Goal: Use online tool/utility: Utilize a website feature to perform a specific function

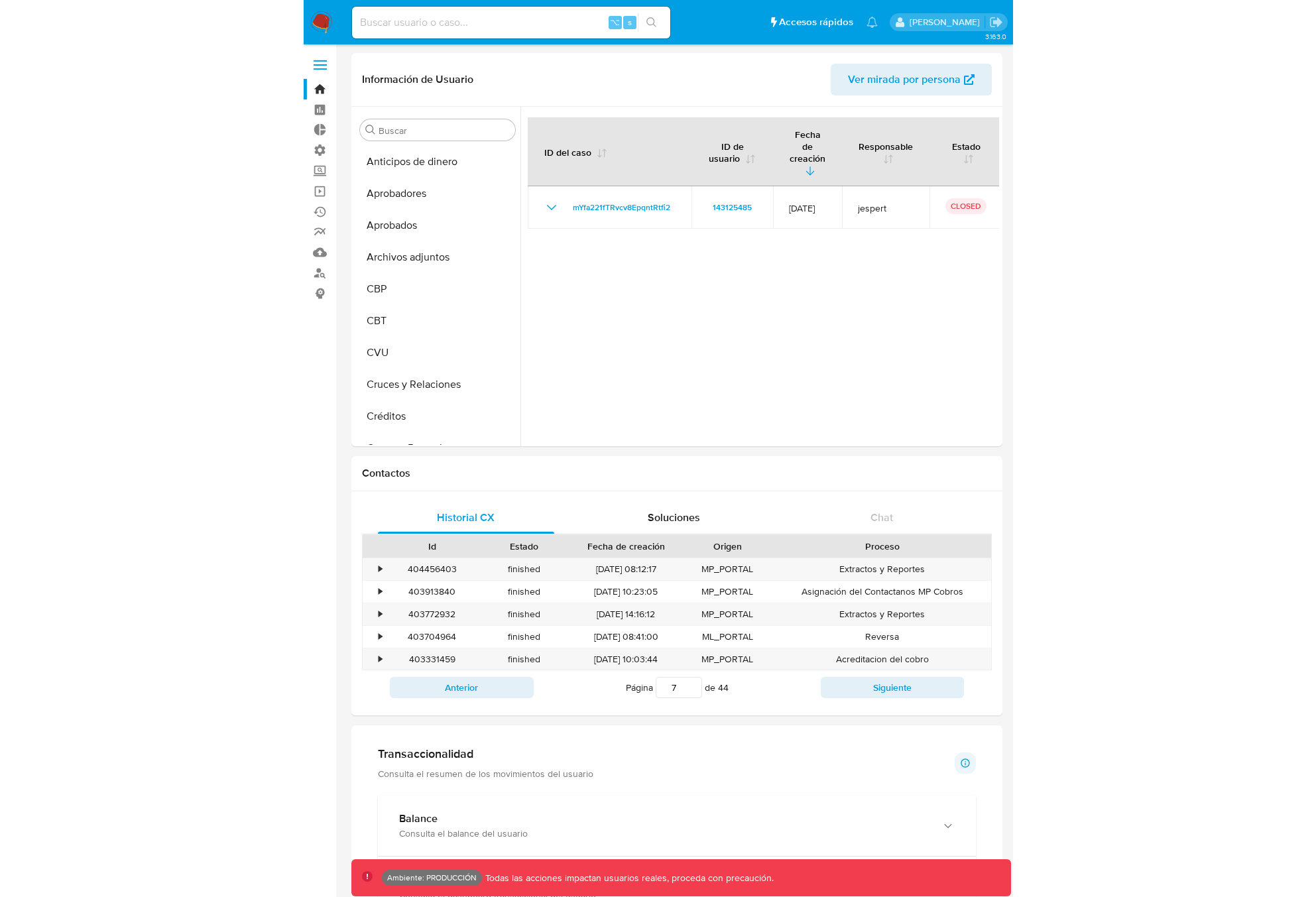
scroll to position [445, 0]
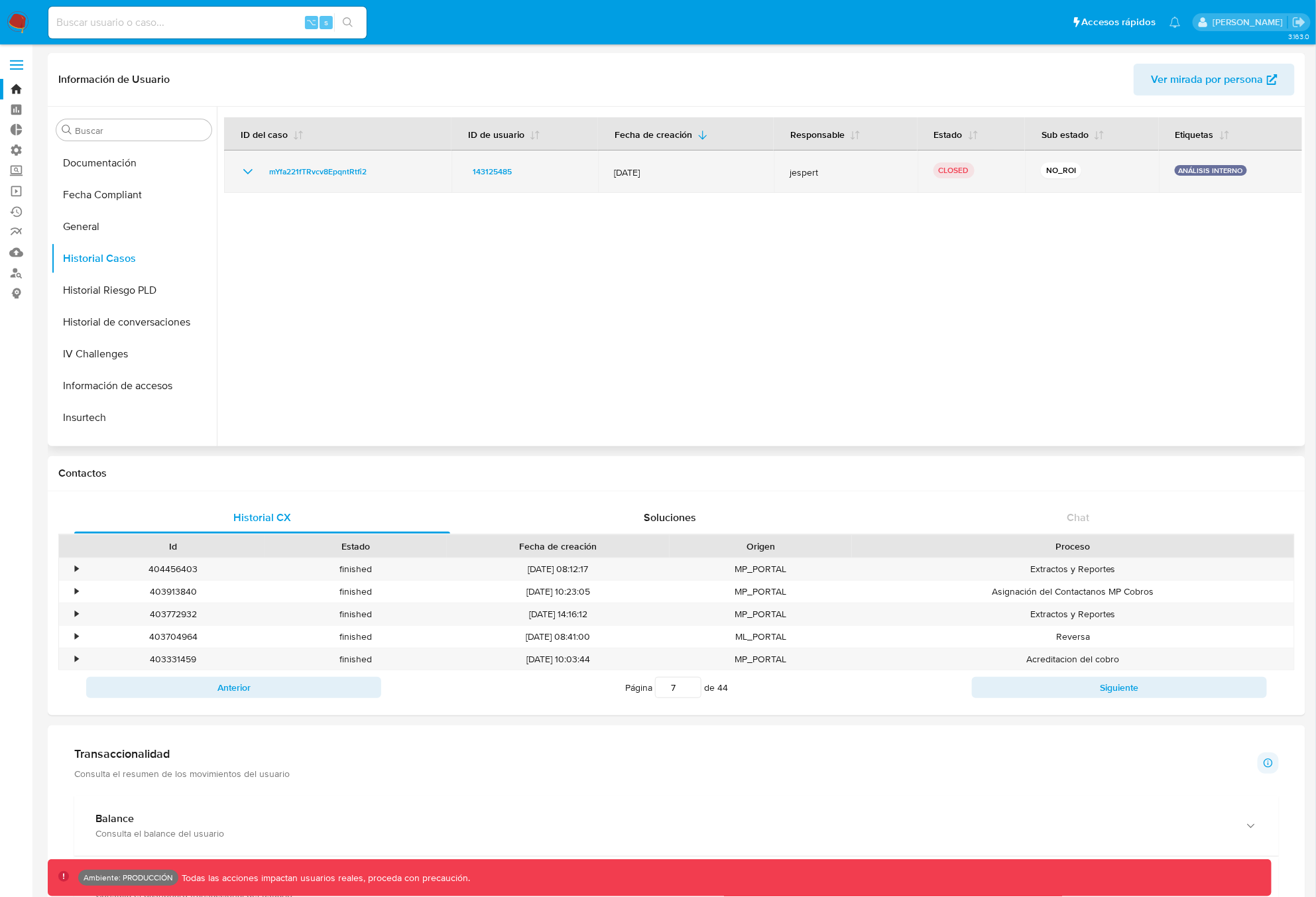
click at [250, 173] on icon "Mostrar/Ocultar" at bounding box center [248, 172] width 16 height 16
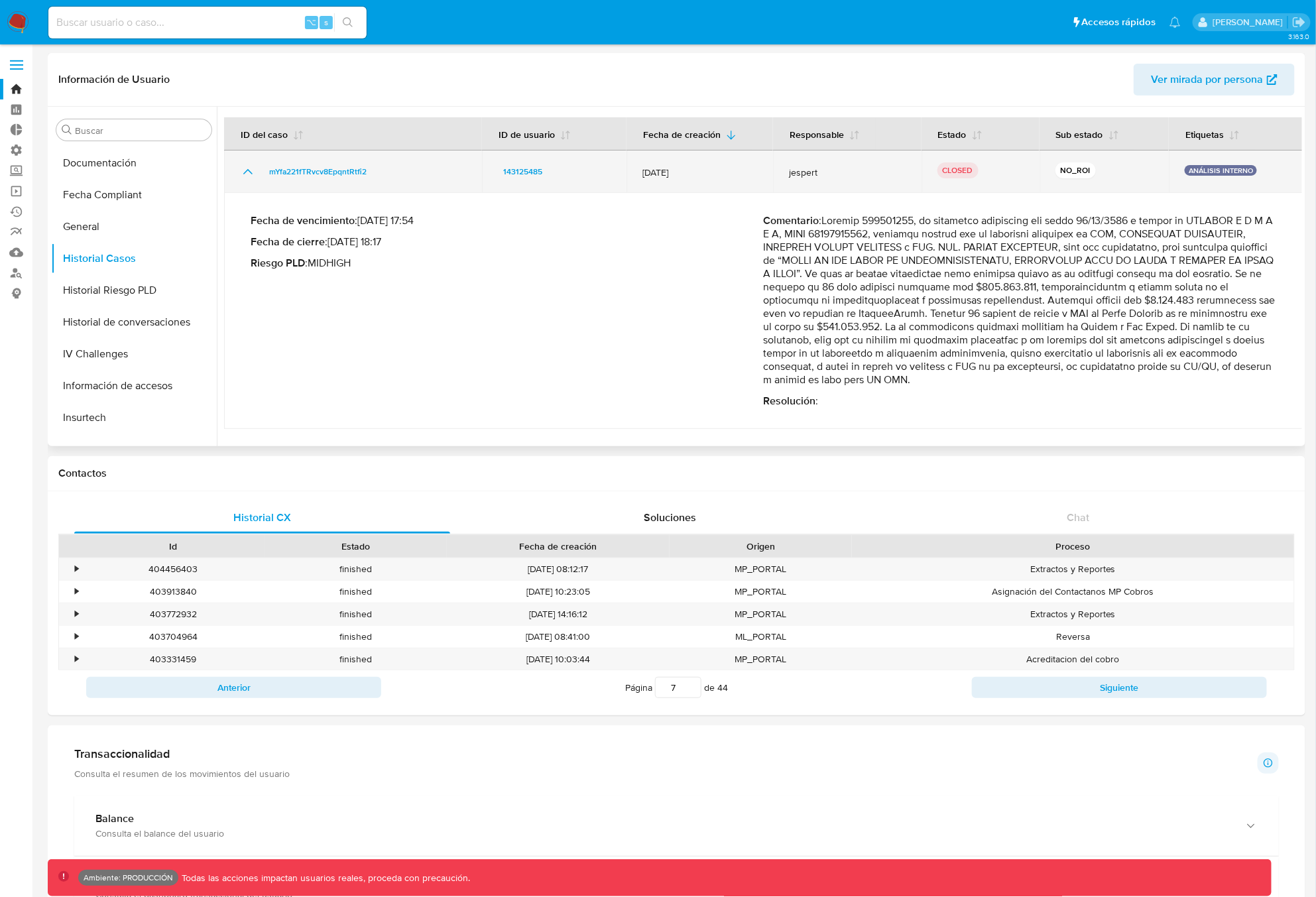
click at [250, 173] on icon "Mostrar/Ocultar" at bounding box center [248, 171] width 9 height 5
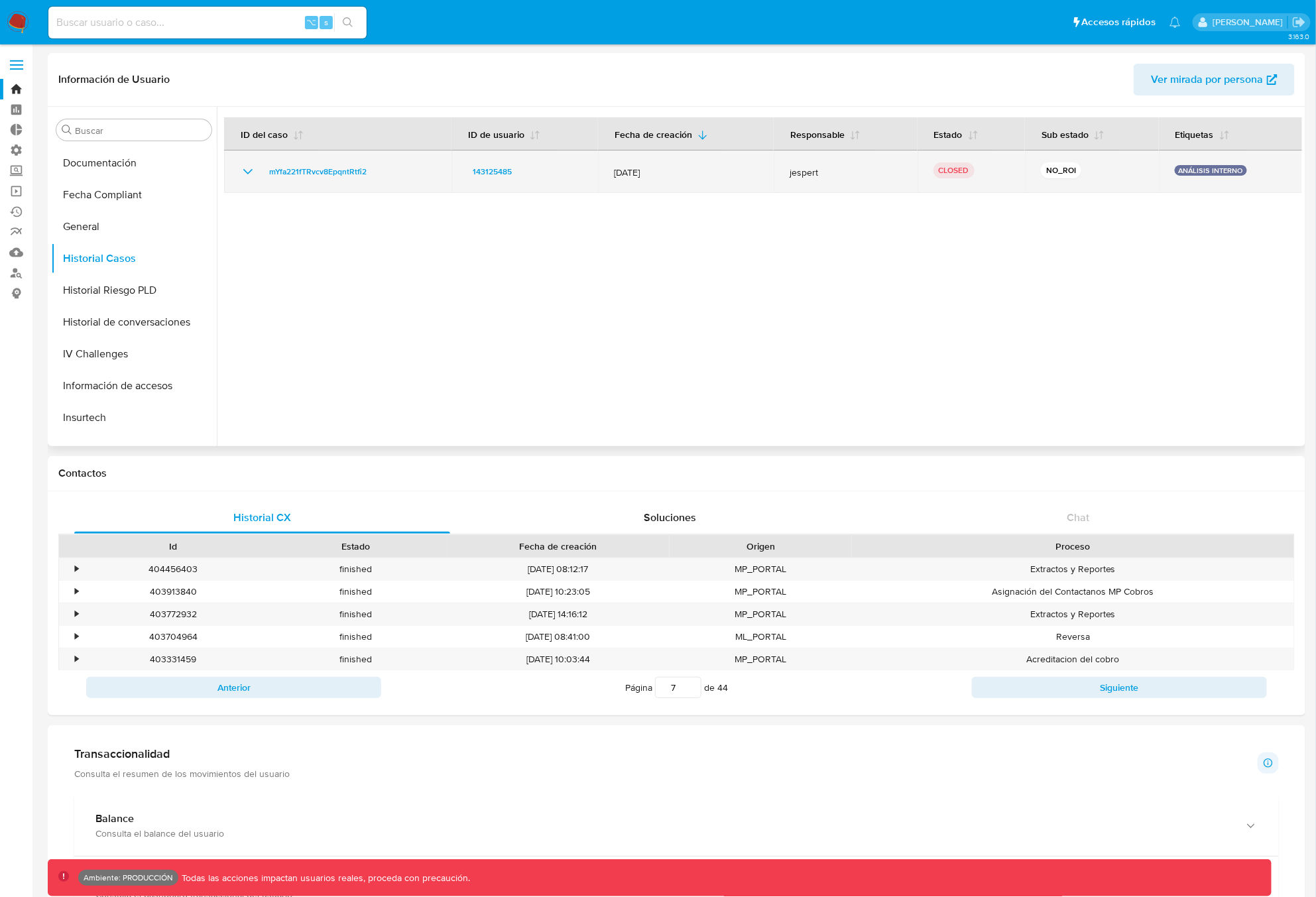
click at [250, 173] on icon "Mostrar/Ocultar" at bounding box center [248, 172] width 16 height 16
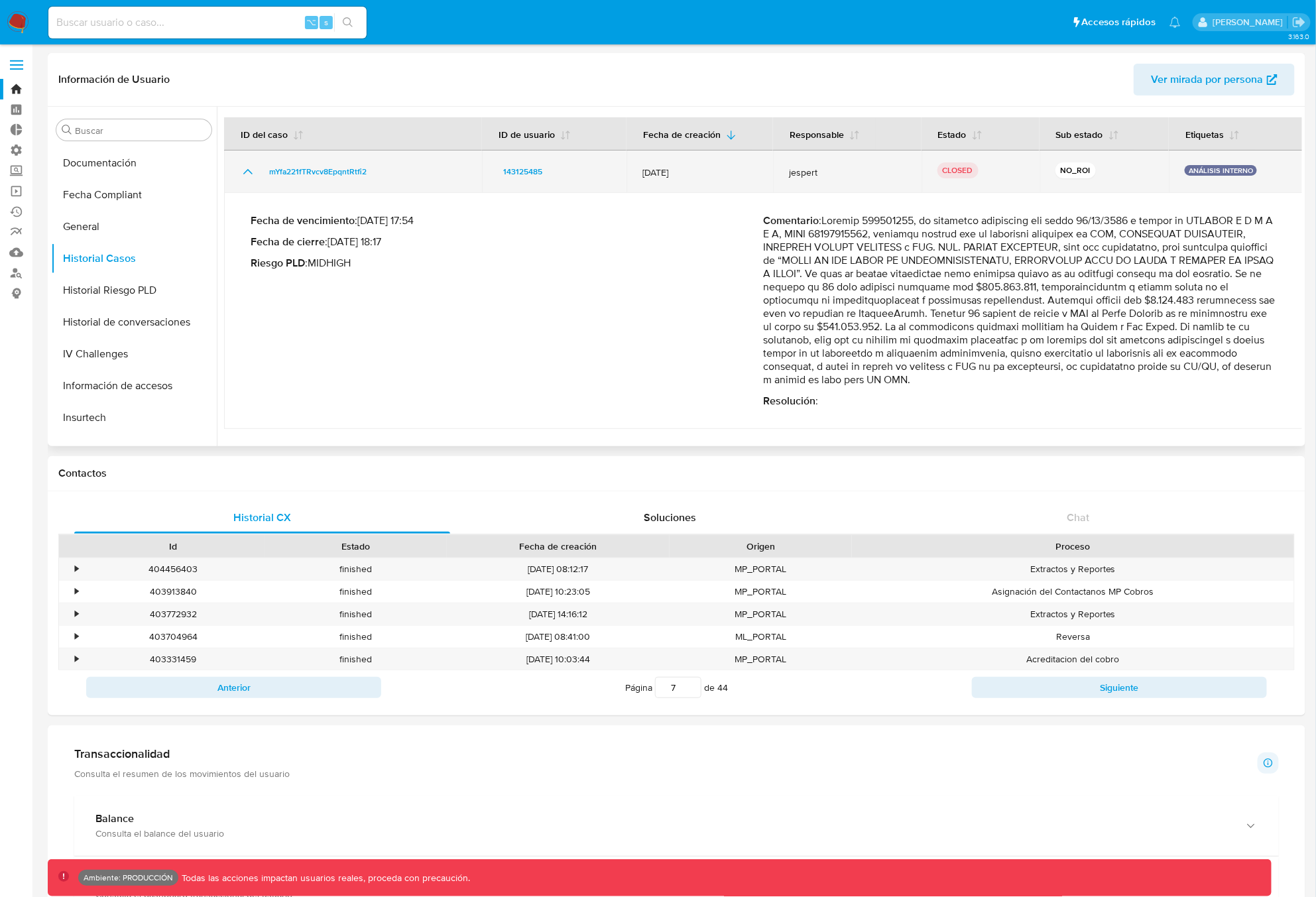
click at [250, 173] on icon "Mostrar/Ocultar" at bounding box center [248, 171] width 9 height 5
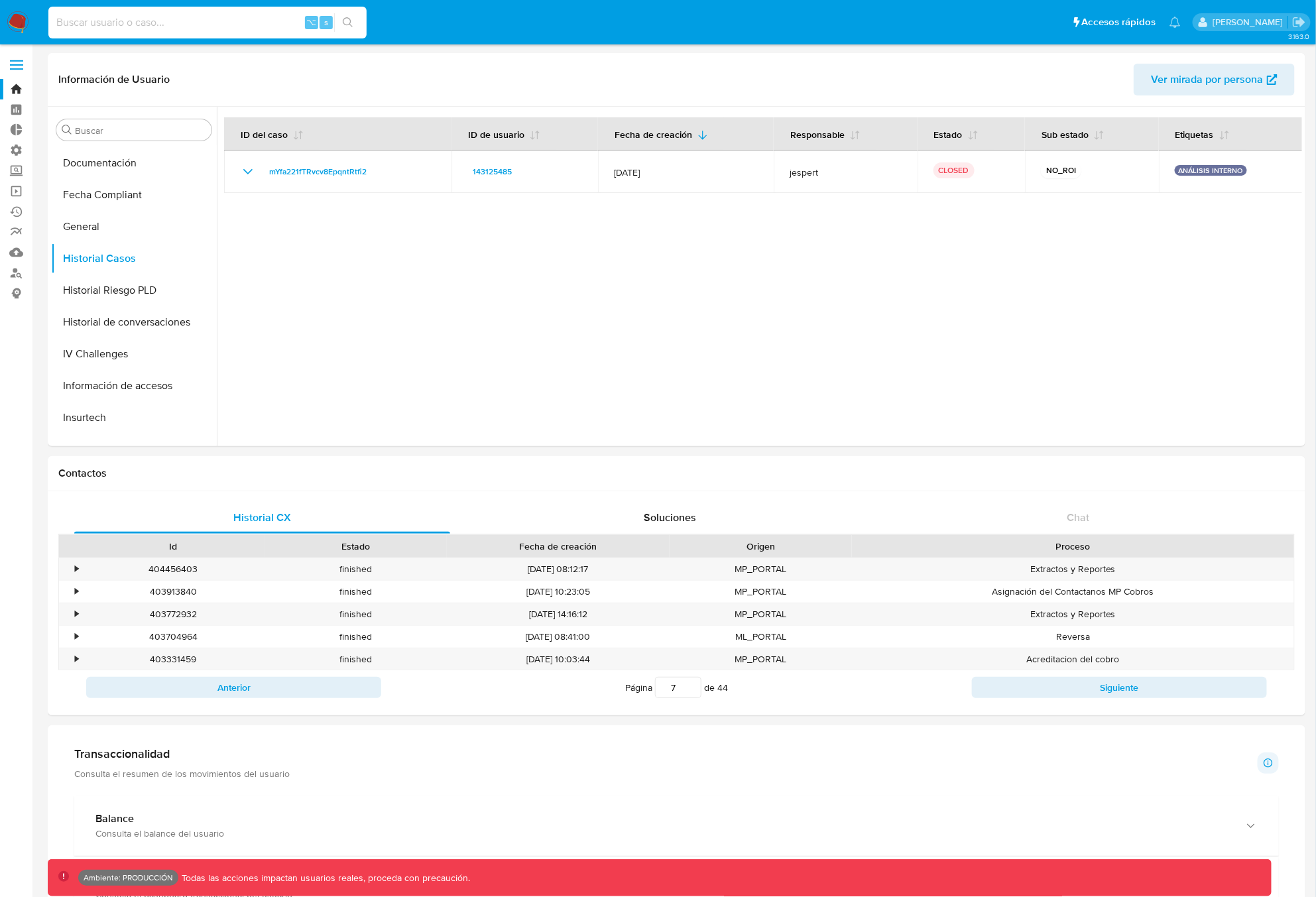
click at [154, 28] on input at bounding box center [207, 22] width 318 height 17
type input "fravega"
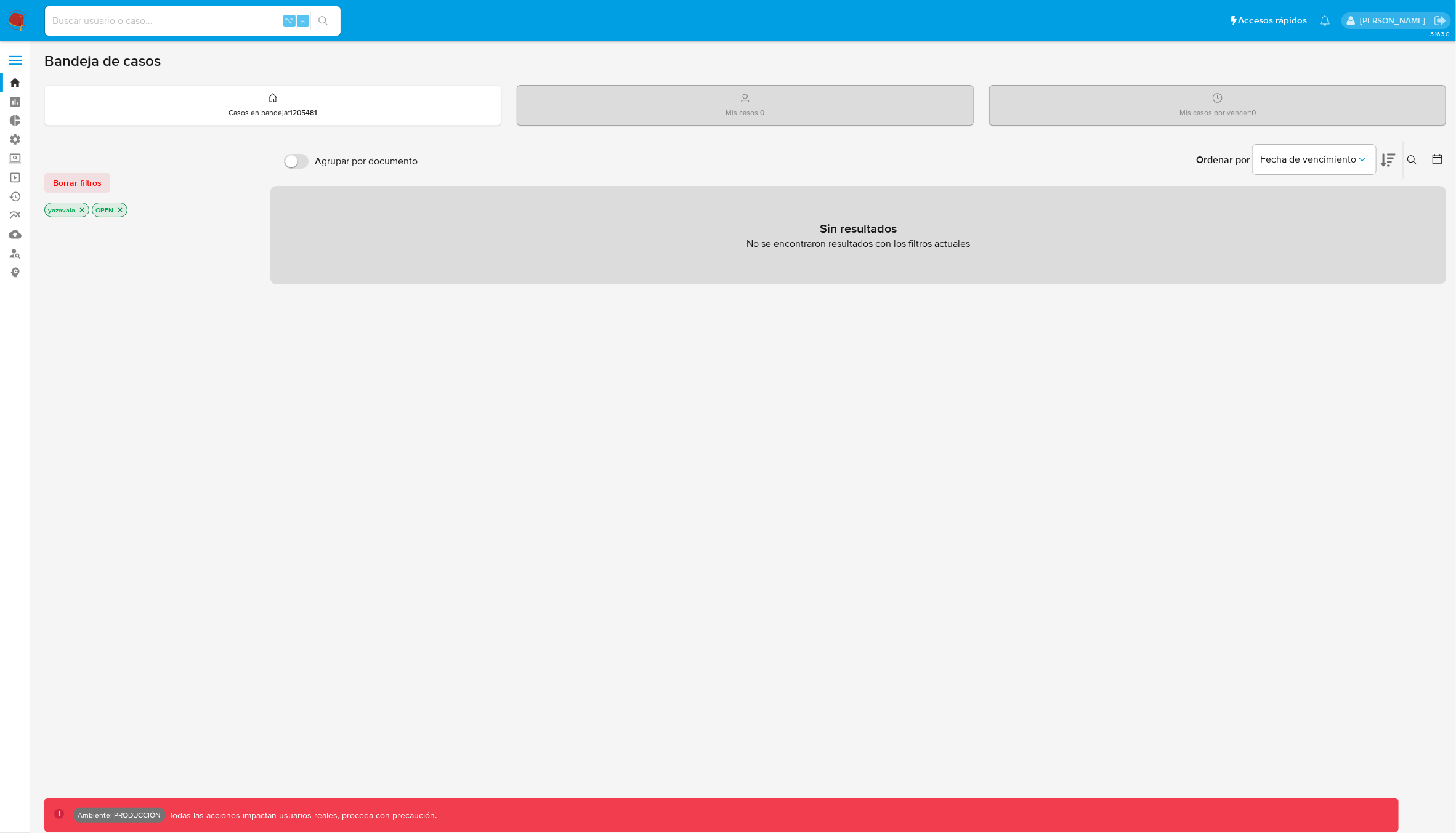
click at [119, 213] on p "OPEN" at bounding box center [110, 210] width 34 height 14
click at [82, 210] on icon "close-filter" at bounding box center [82, 210] width 4 height 4
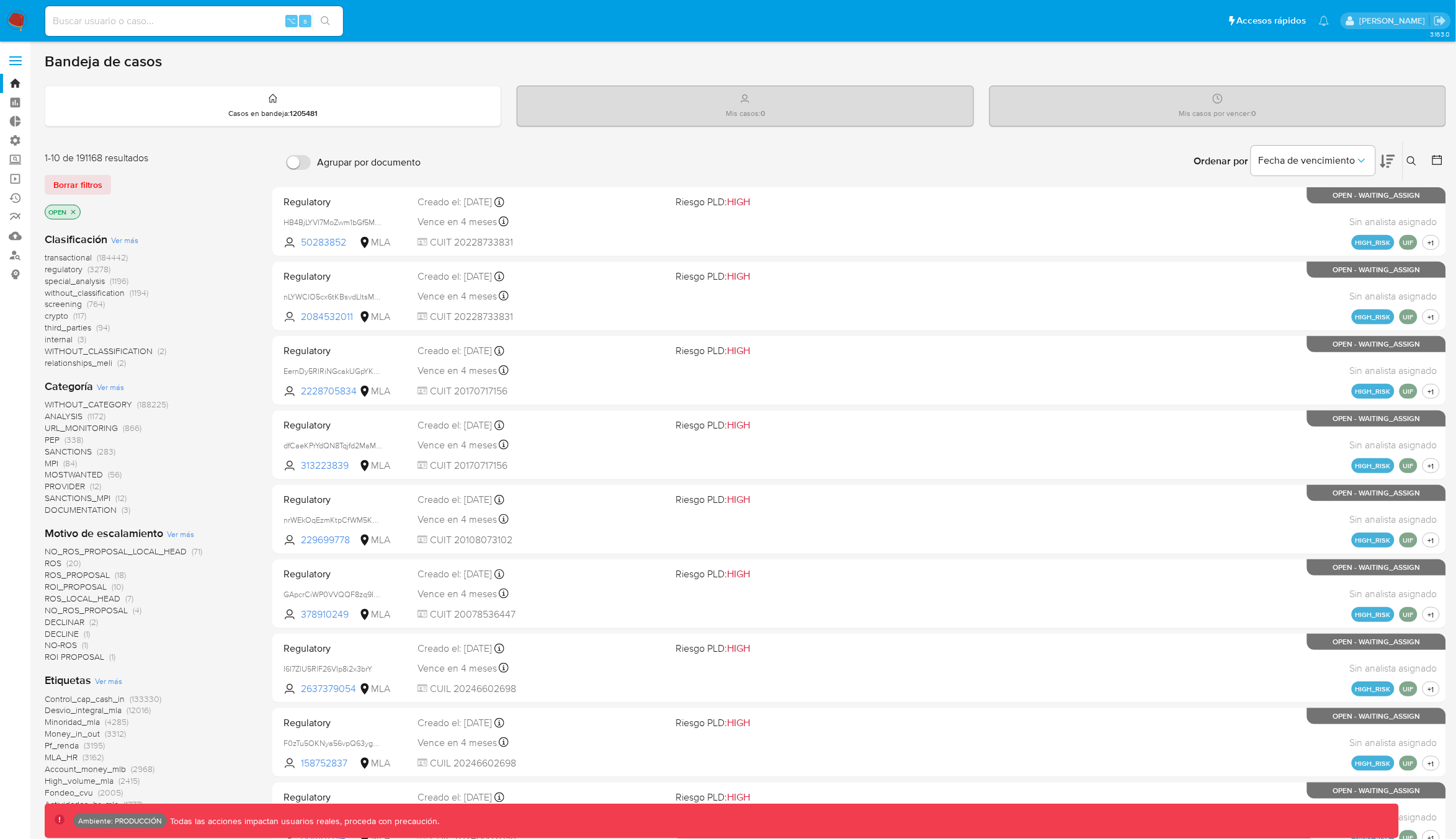
drag, startPoint x: 76, startPoint y: 211, endPoint x: 86, endPoint y: 203, distance: 12.8
click at [76, 211] on icon "close-filter" at bounding box center [73, 212] width 7 height 7
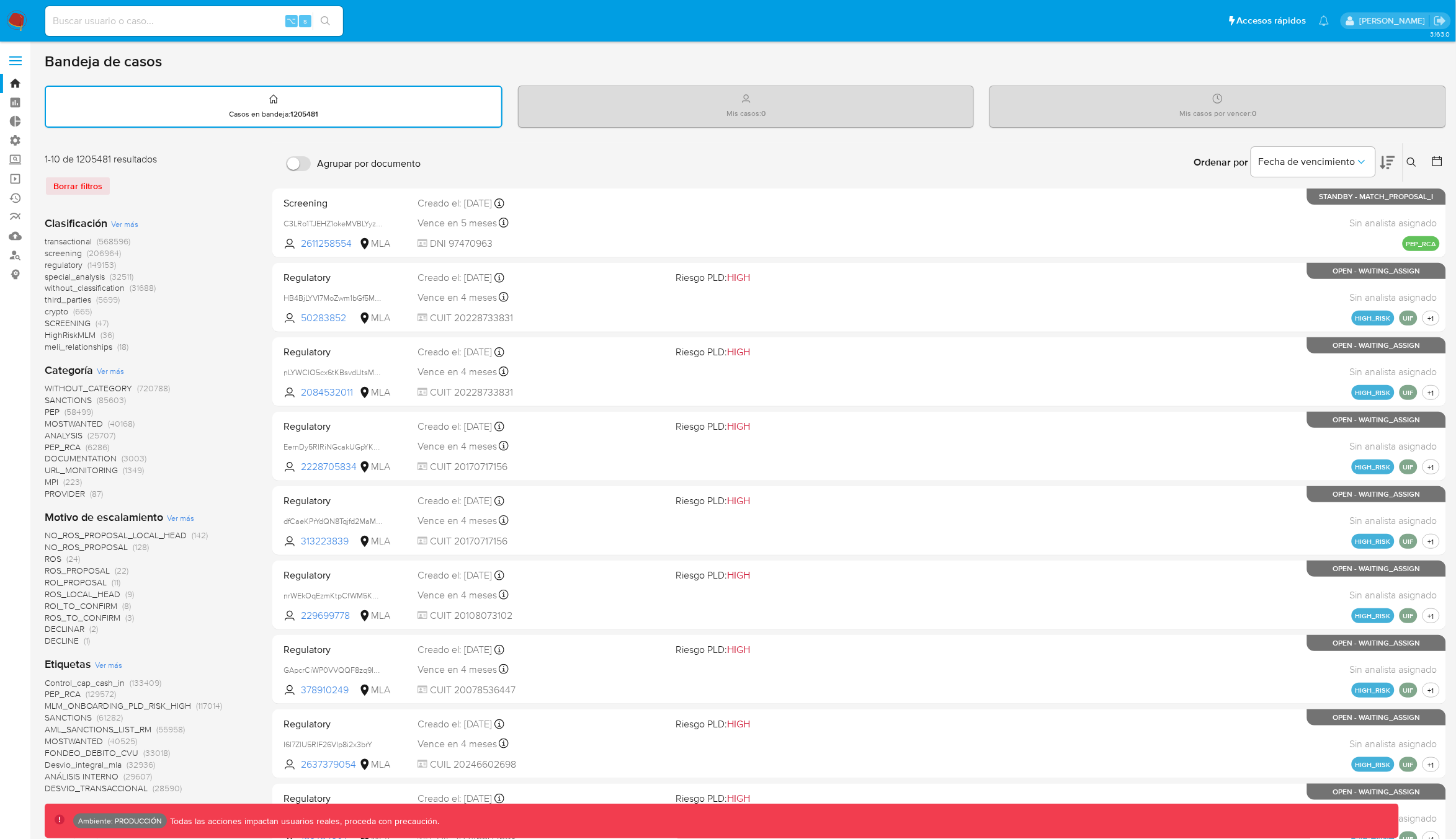
click at [116, 16] on input at bounding box center [194, 21] width 298 height 16
type input "fravega"
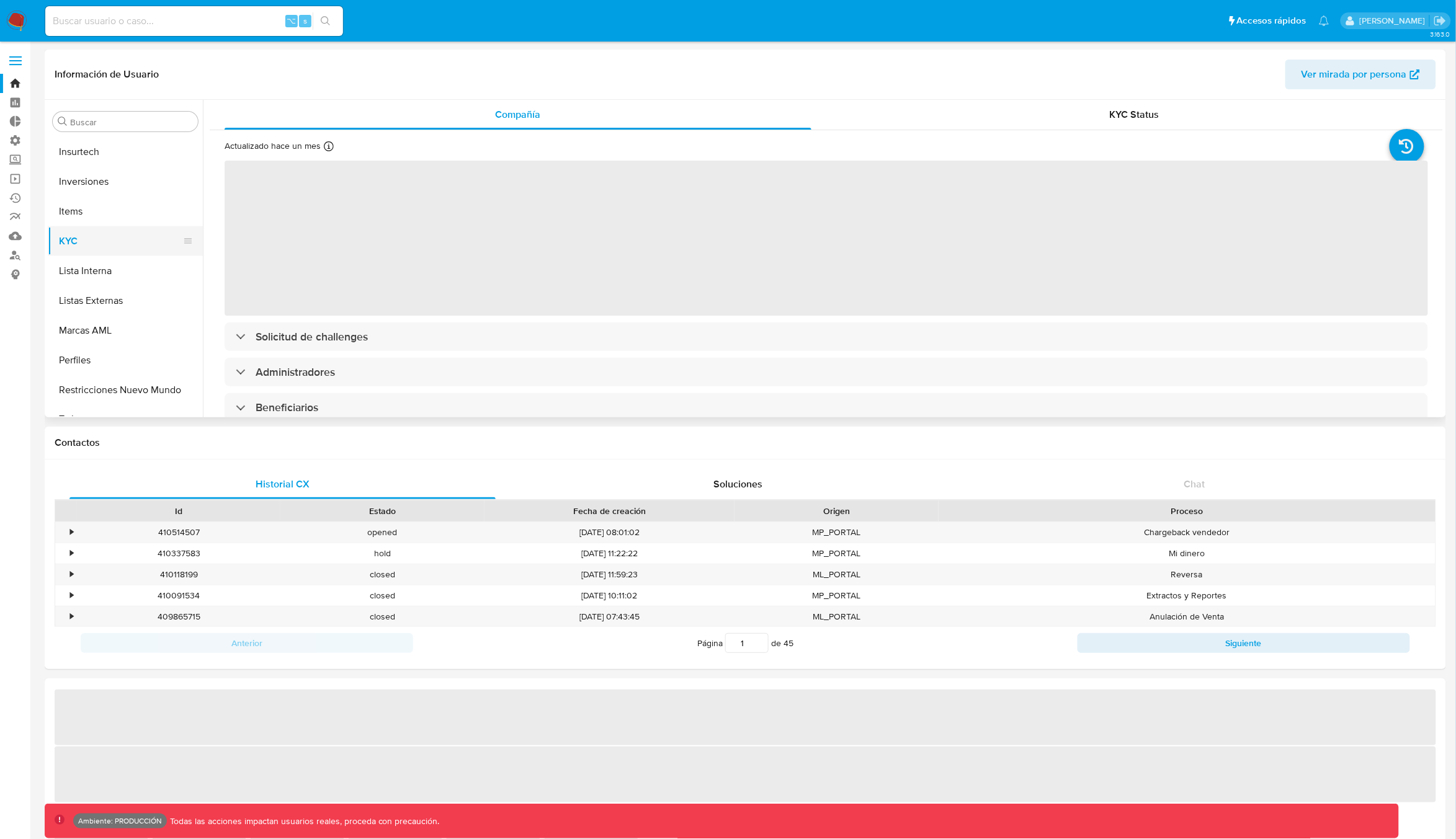
select select "10"
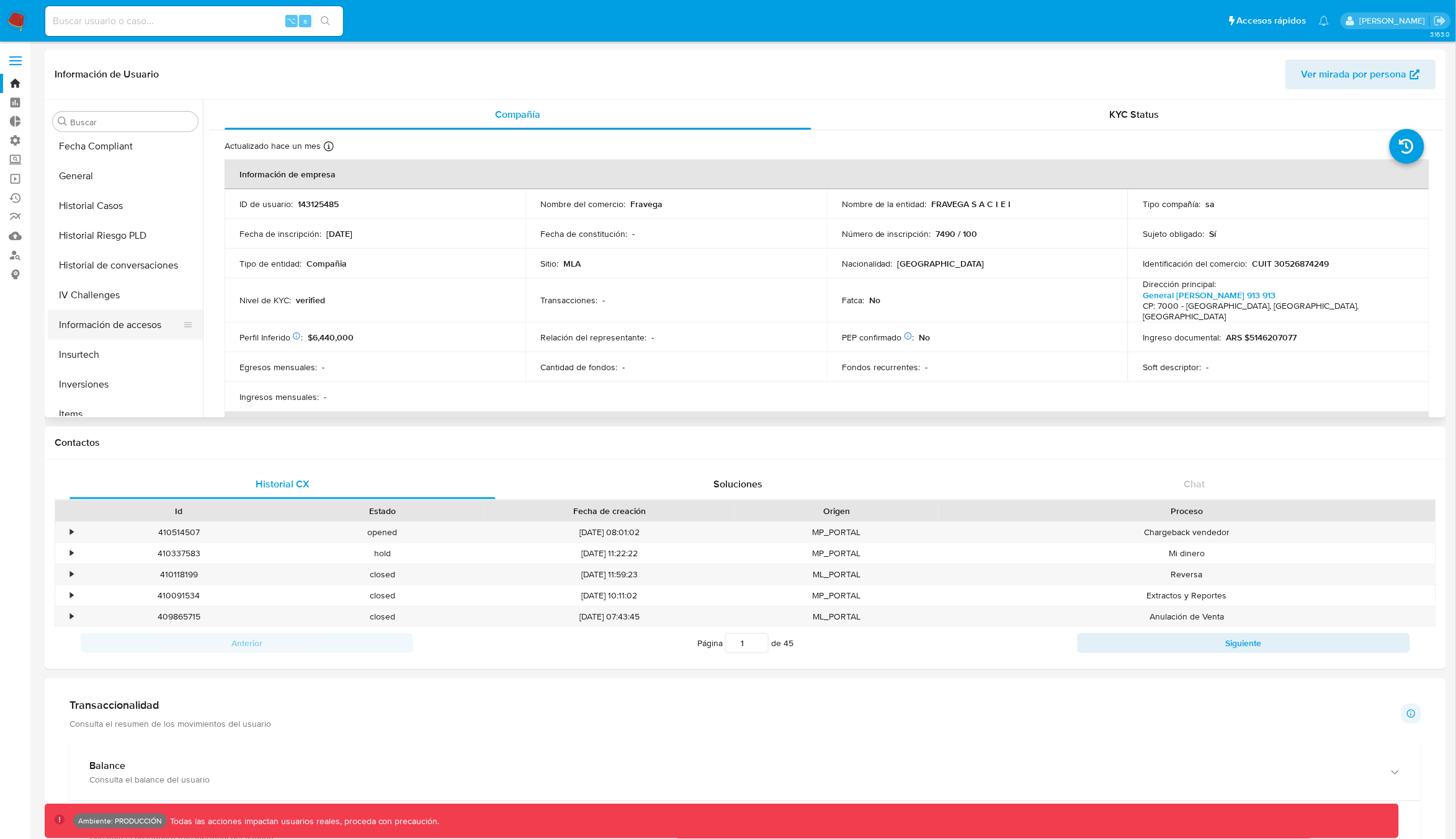
scroll to position [450, 0]
click at [92, 211] on button "Historial Casos" at bounding box center [120, 207] width 145 height 30
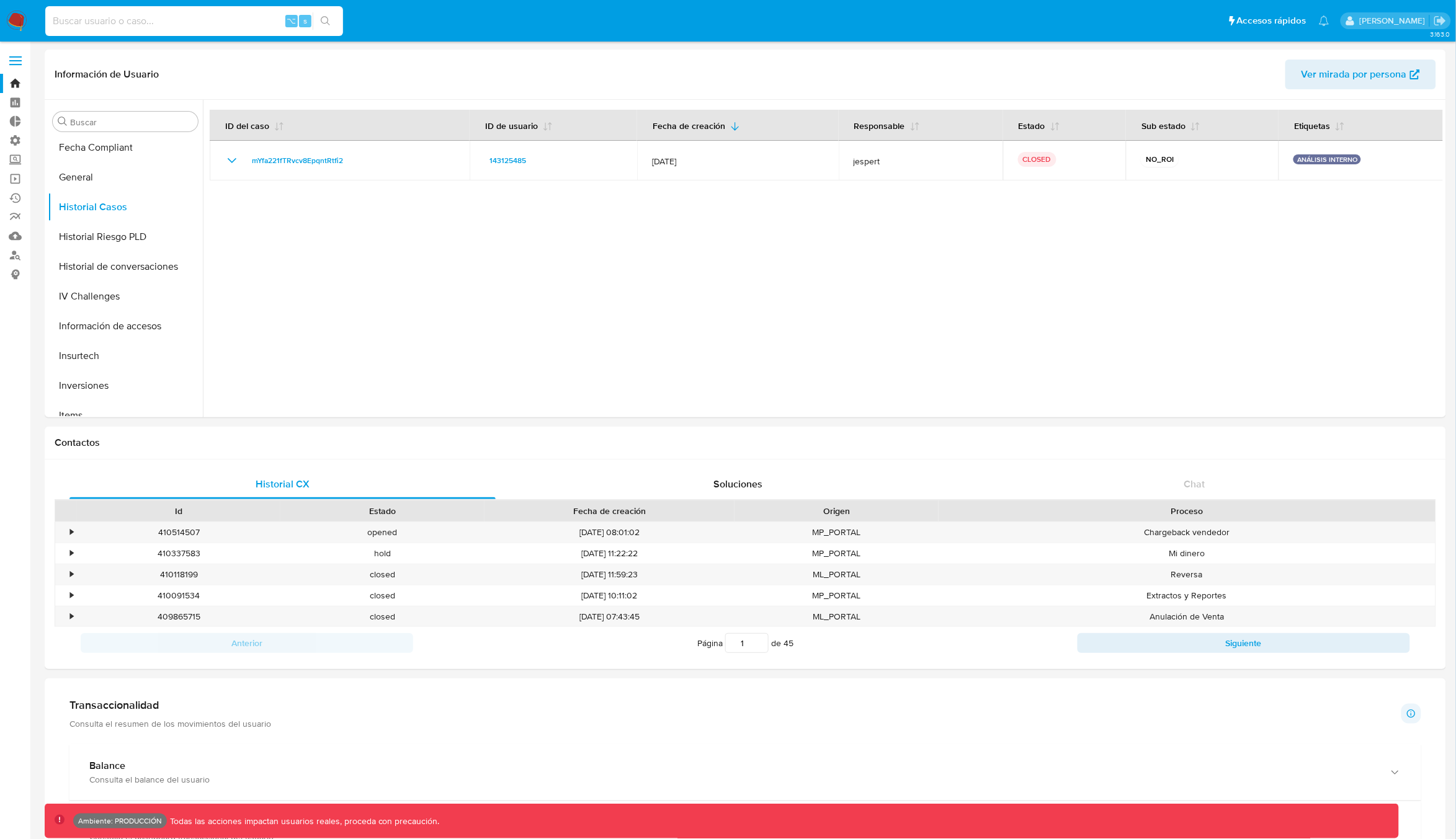
click at [130, 20] on input at bounding box center [194, 21] width 298 height 16
type input "milei"
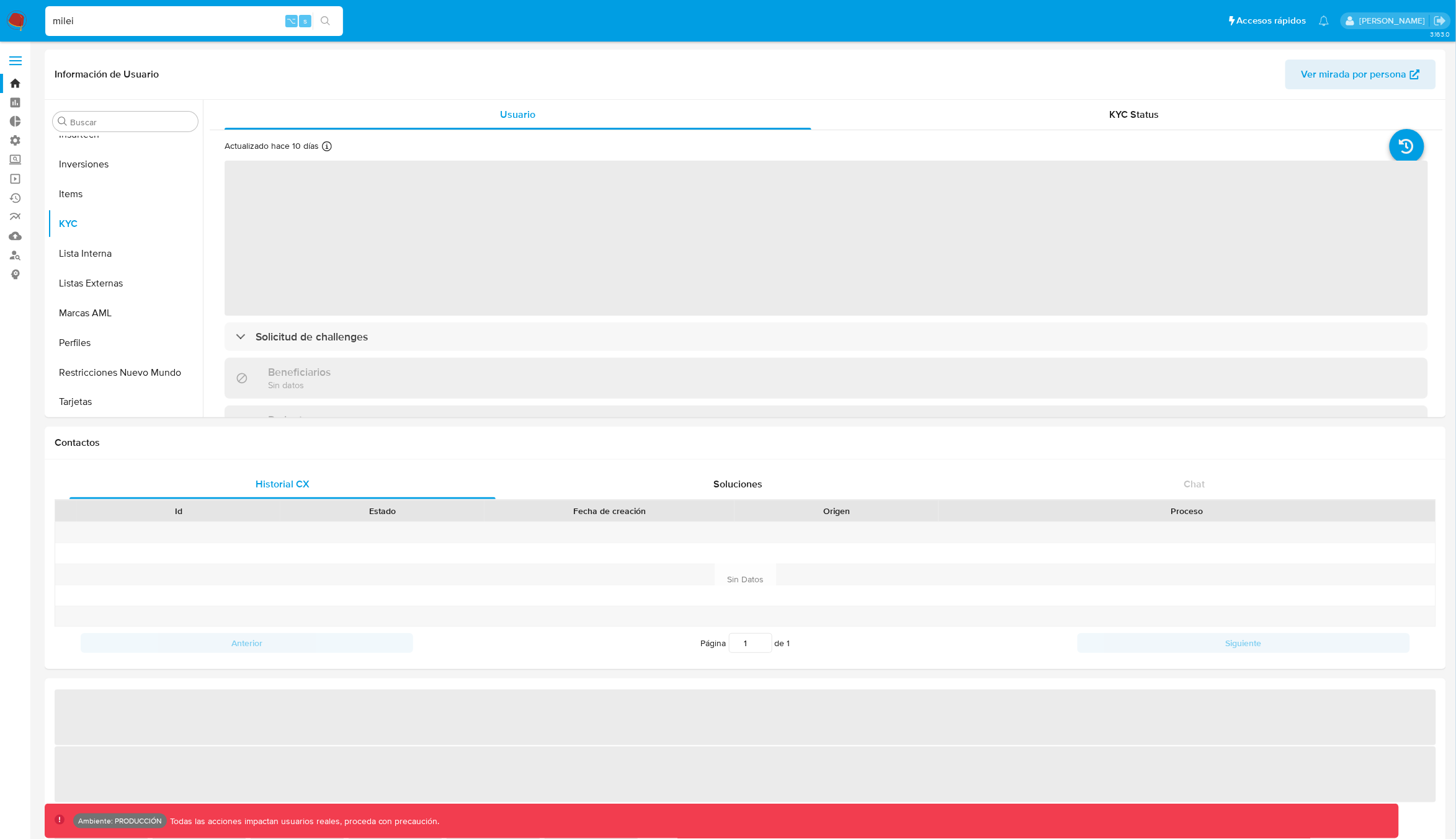
scroll to position [672, 0]
select select "10"
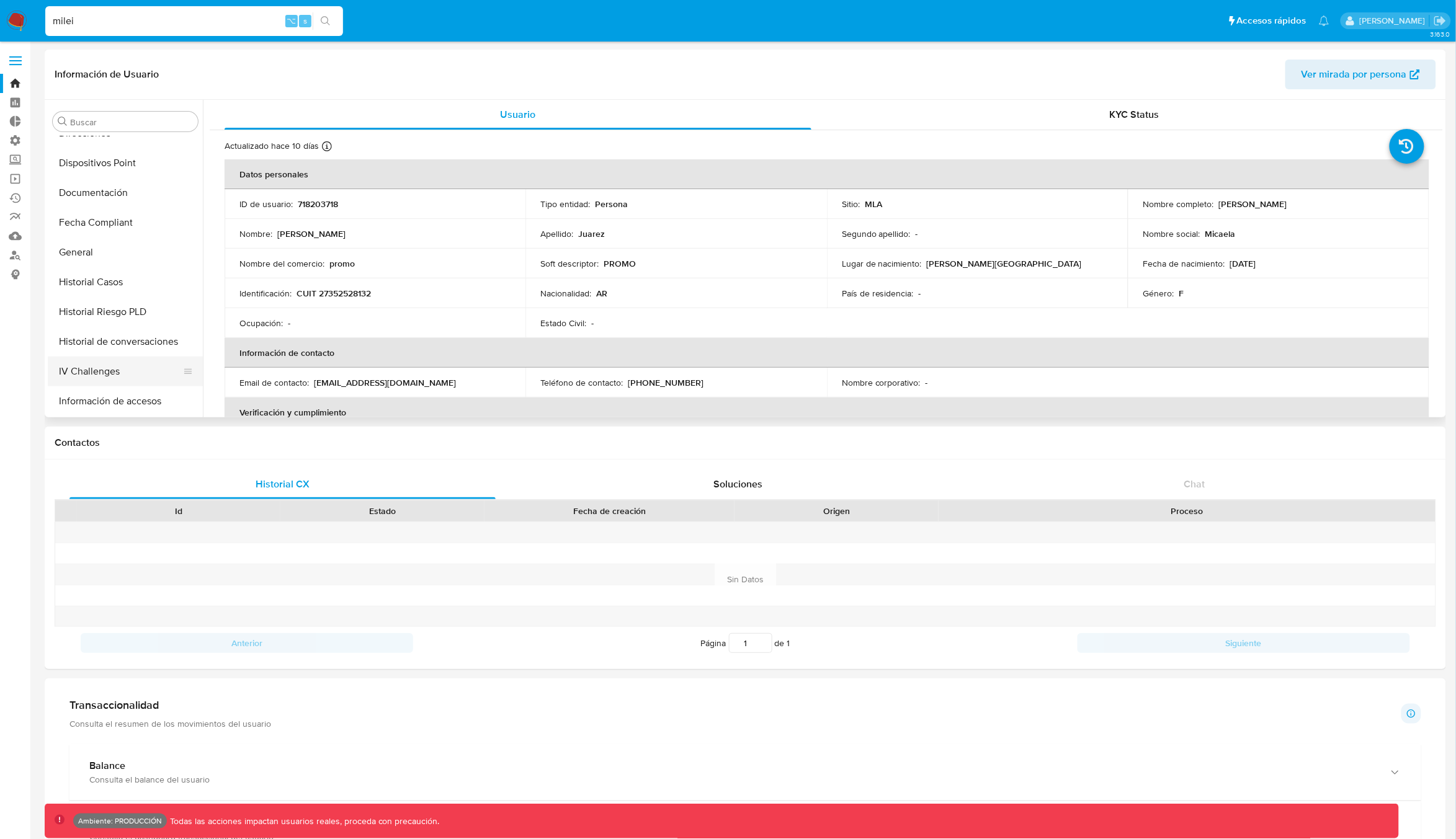
scroll to position [283, 0]
click at [97, 378] on button "Historial Casos" at bounding box center [120, 374] width 145 height 30
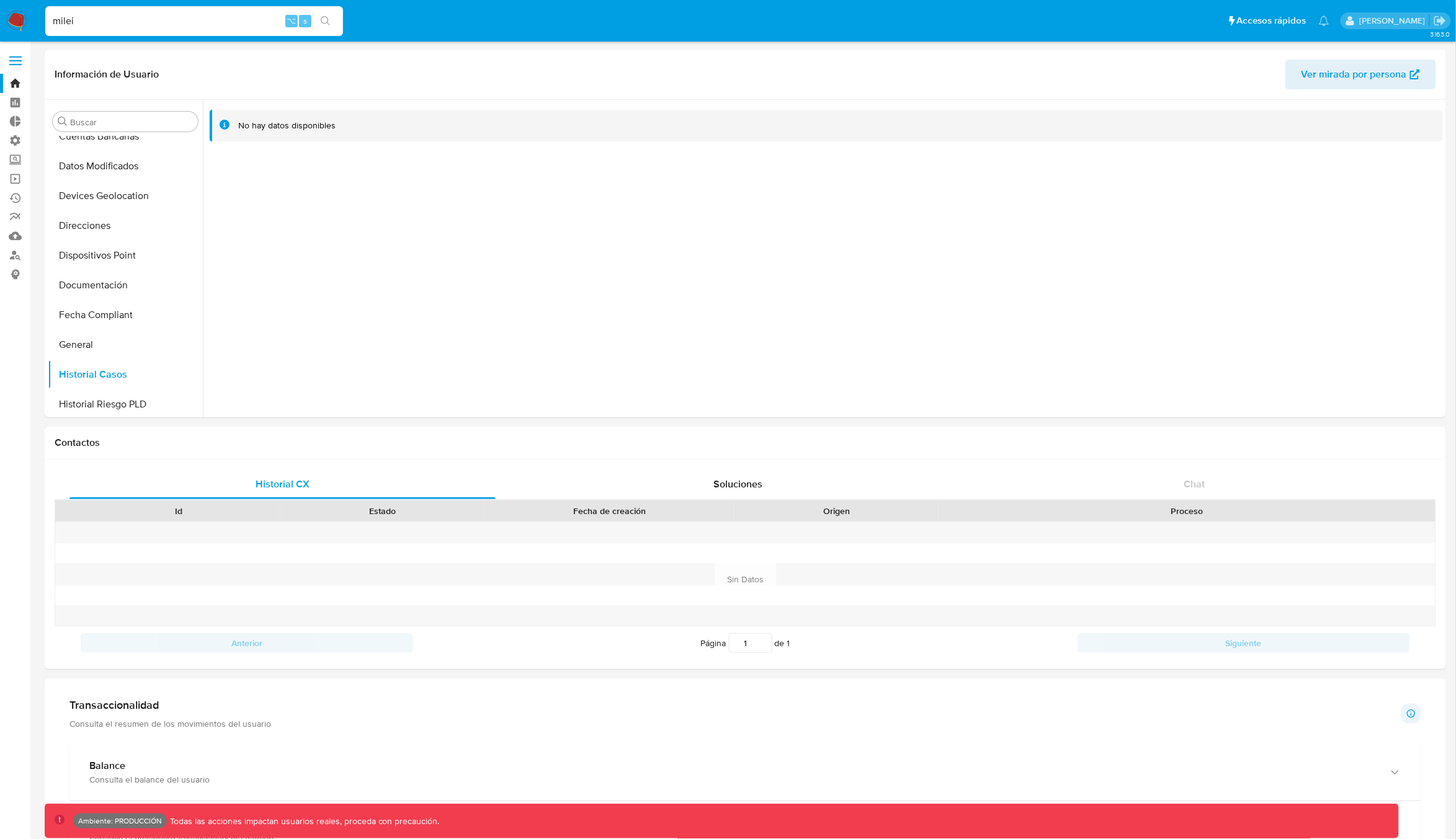
drag, startPoint x: 58, startPoint y: 20, endPoint x: 45, endPoint y: 20, distance: 13.0
click at [45, 20] on input "milei" at bounding box center [194, 21] width 298 height 16
type input "macri"
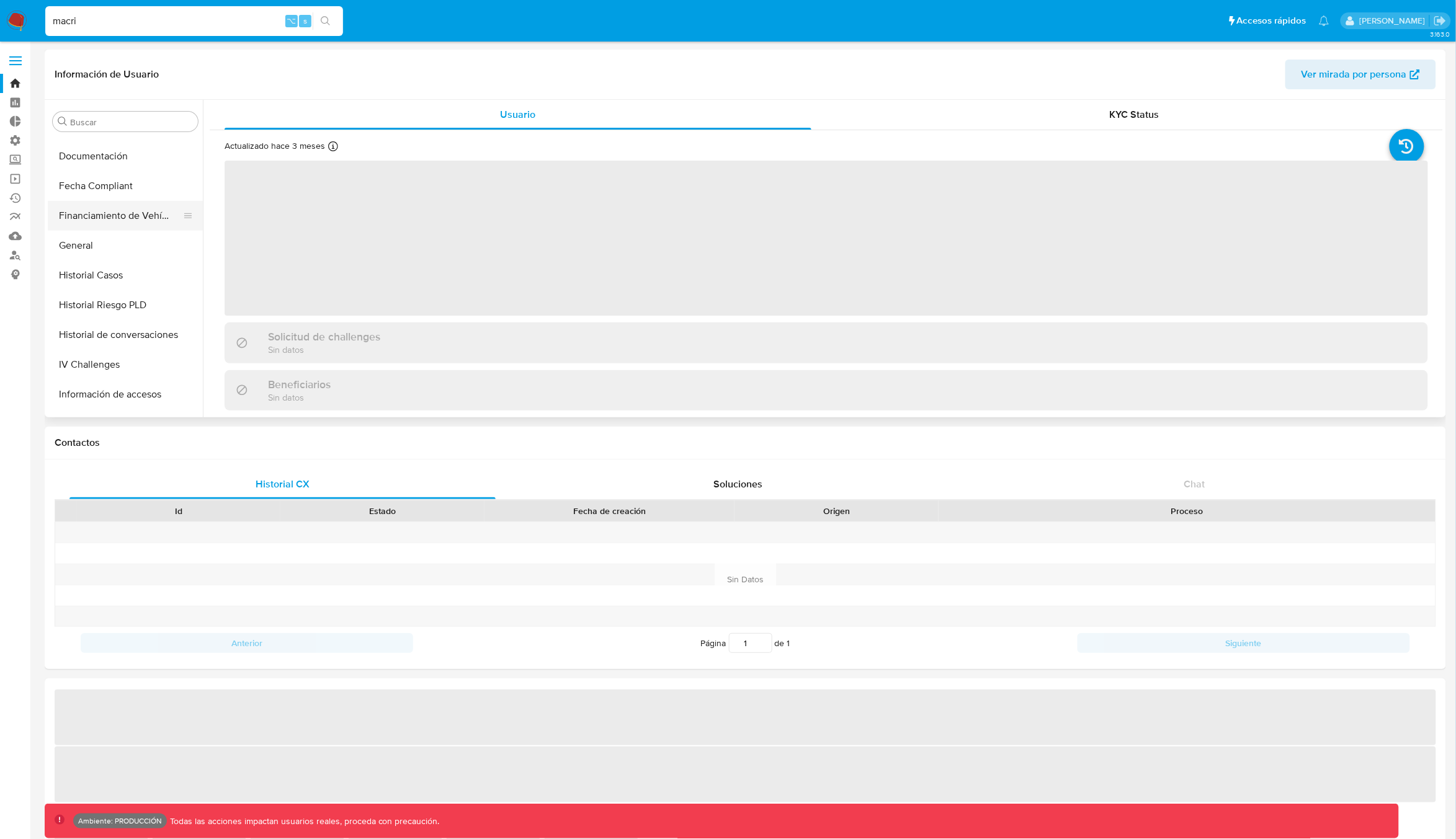
select select "10"
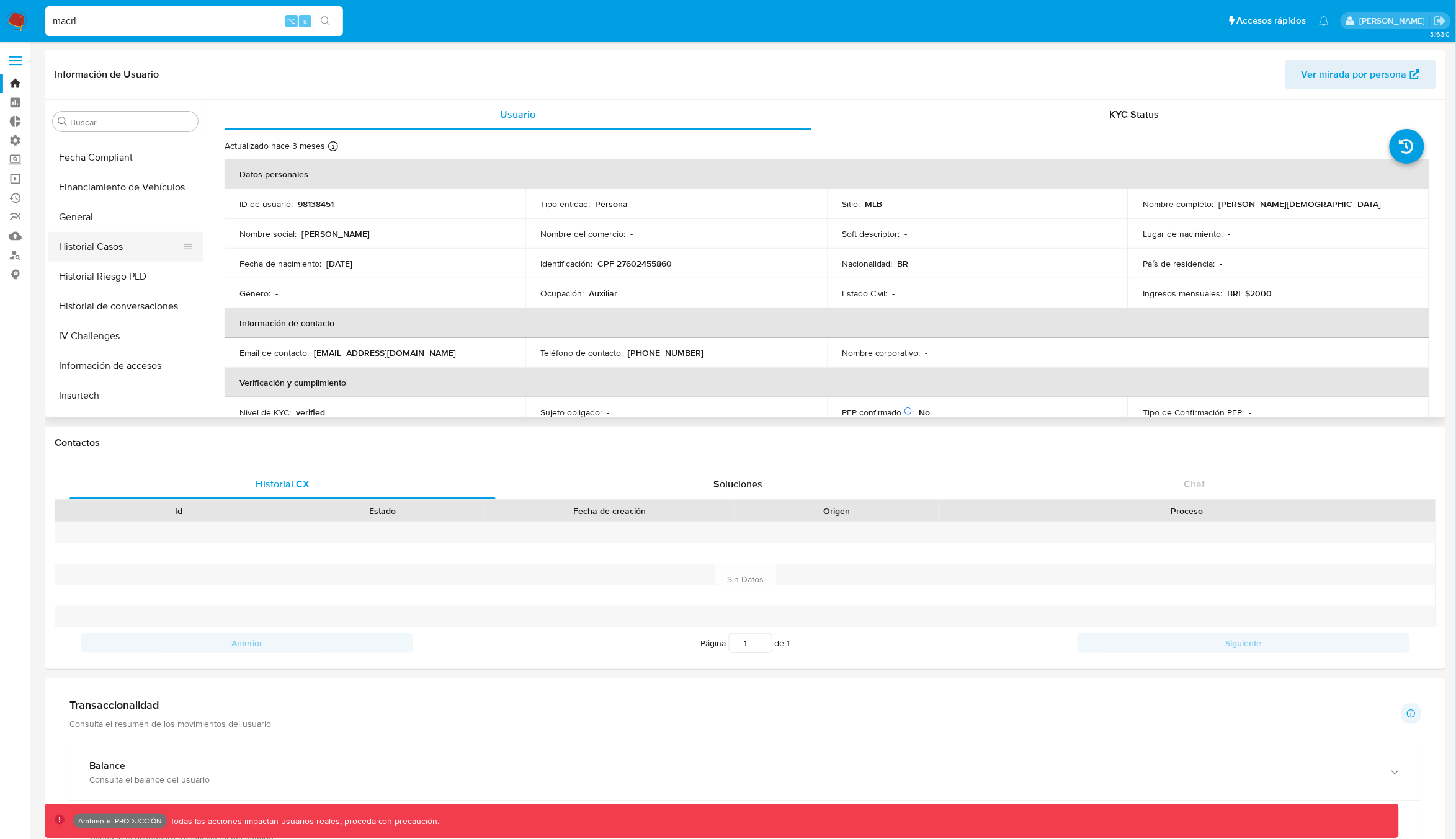
scroll to position [413, 0]
click at [104, 242] on button "Historial Casos" at bounding box center [120, 244] width 145 height 30
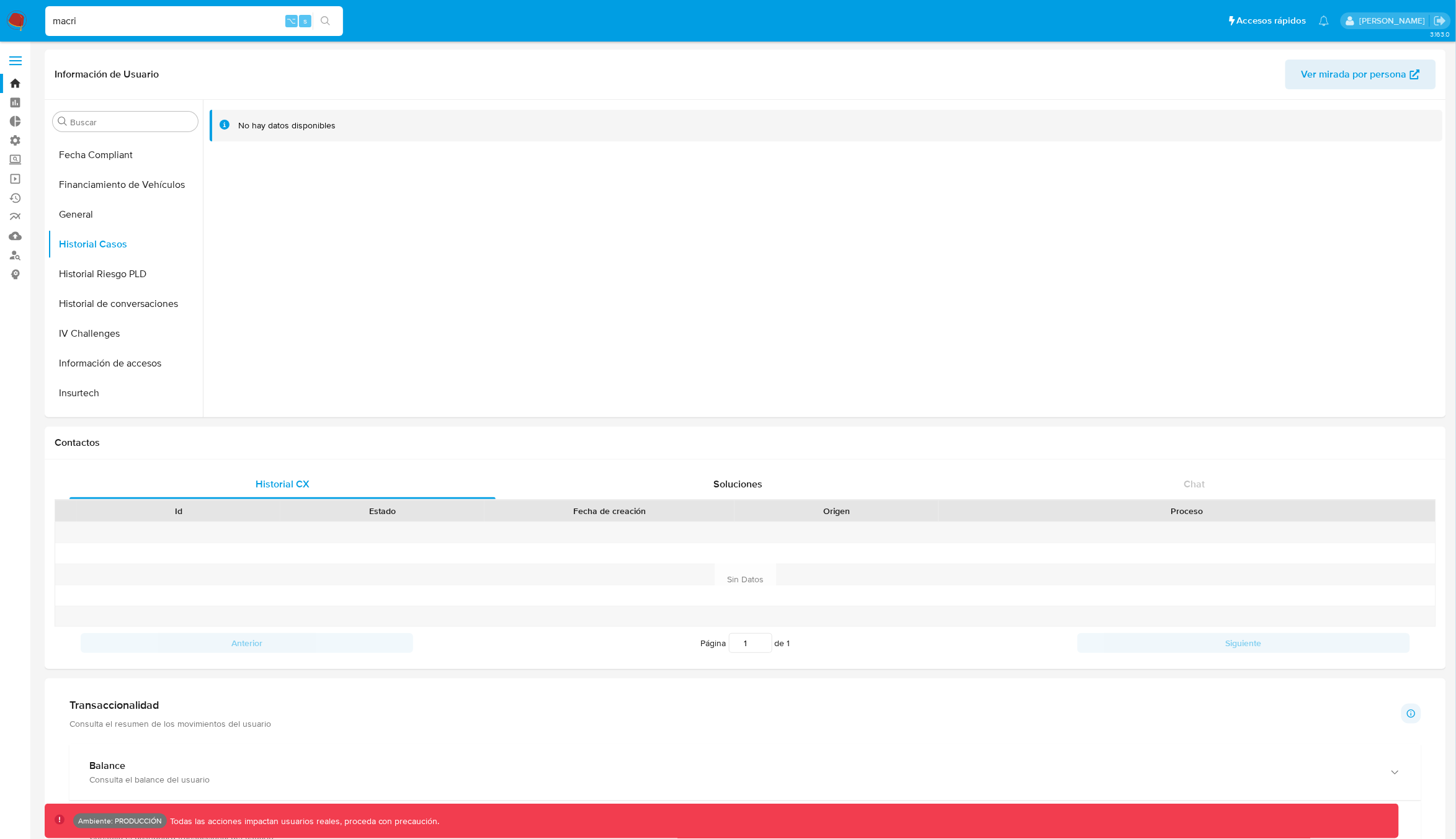
drag, startPoint x: 99, startPoint y: 19, endPoint x: 34, endPoint y: 20, distance: 65.0
click at [34, 20] on nav "Pausado Ver notificaciones macri ⌥ s Accesos rápidos Presiona las siguientes te…" at bounding box center [728, 21] width 1456 height 42
type input "shell"
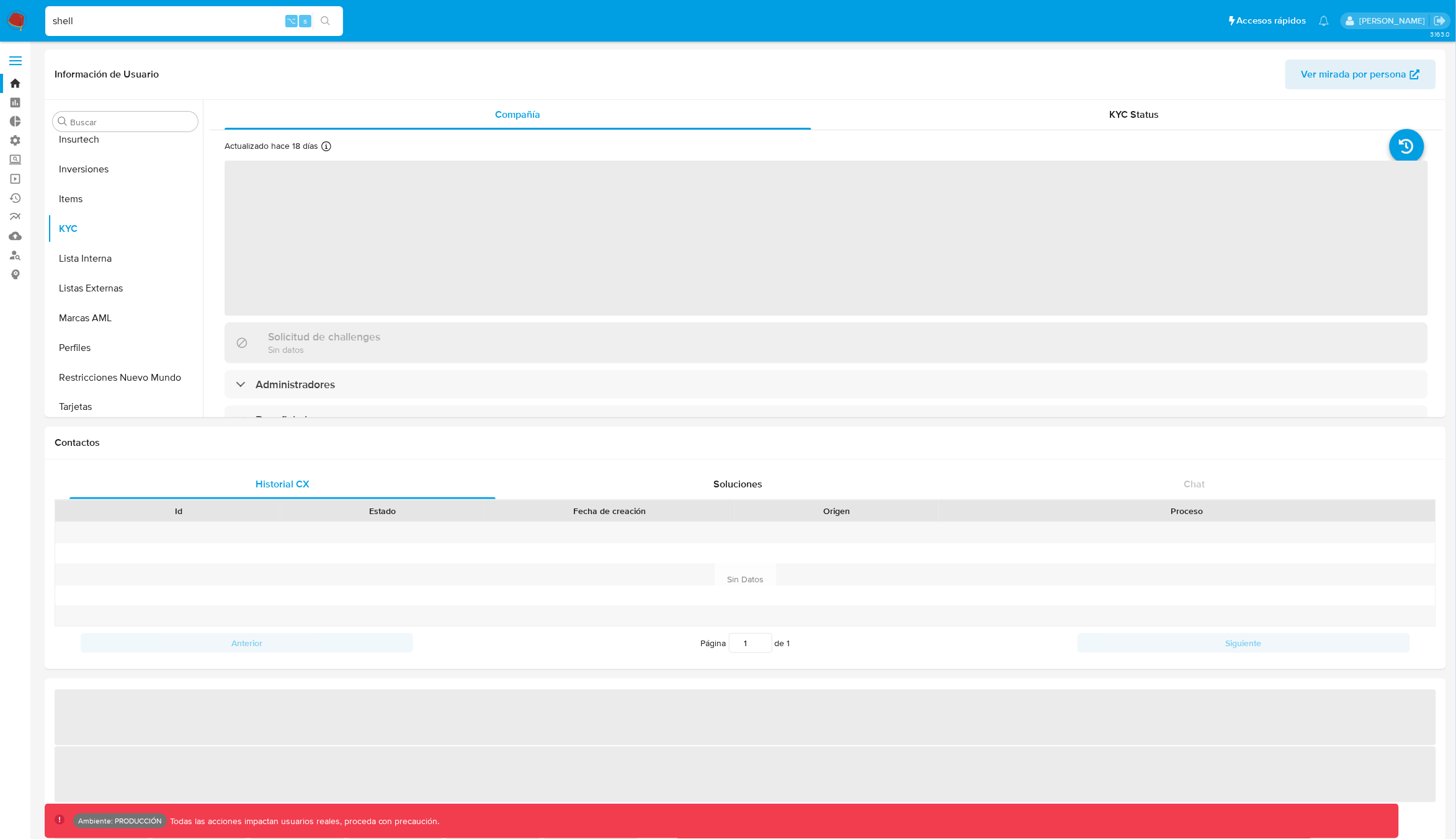
scroll to position [672, 0]
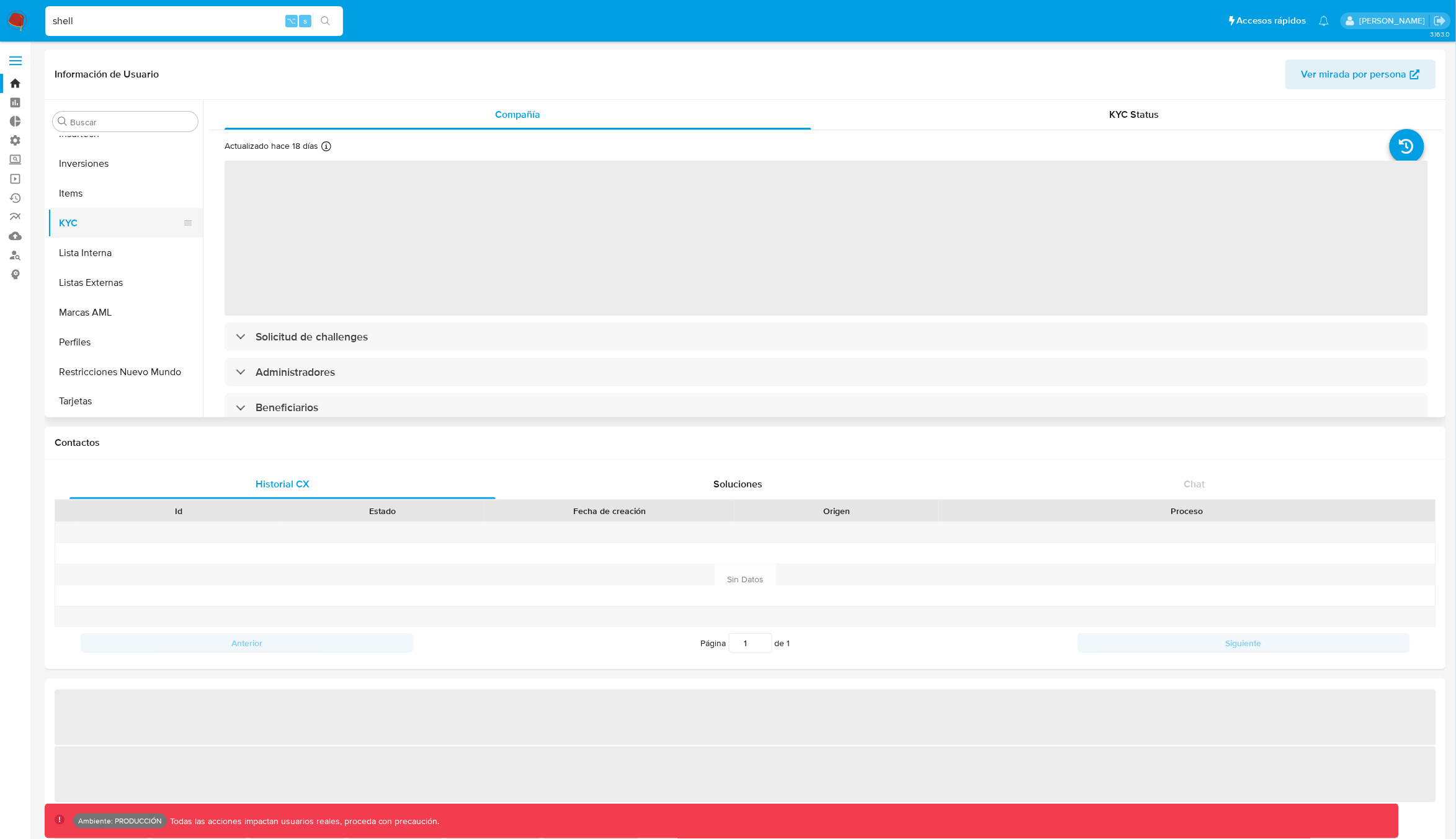
select select "10"
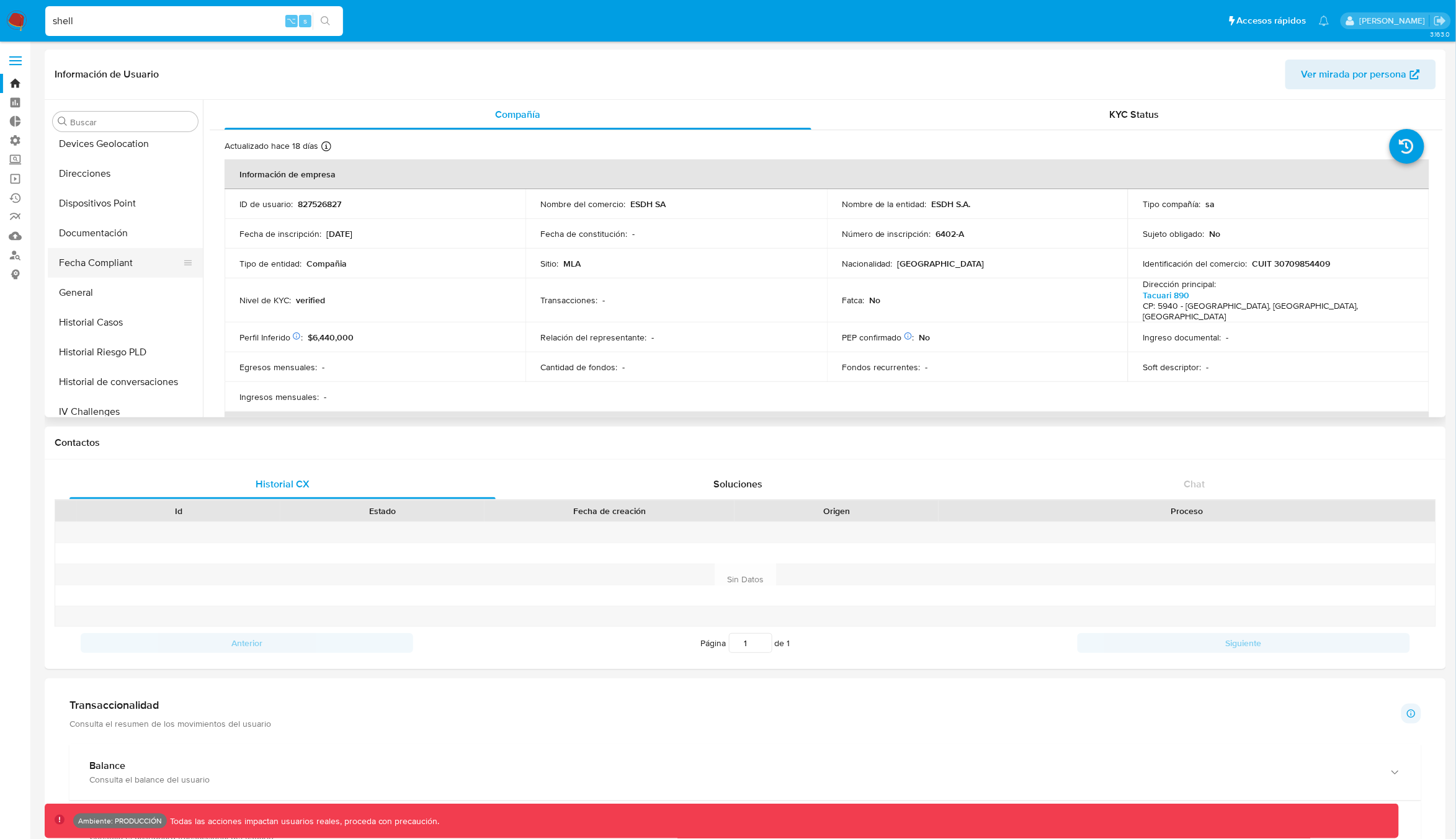
scroll to position [337, 0]
click at [112, 316] on button "Historial Casos" at bounding box center [120, 320] width 145 height 30
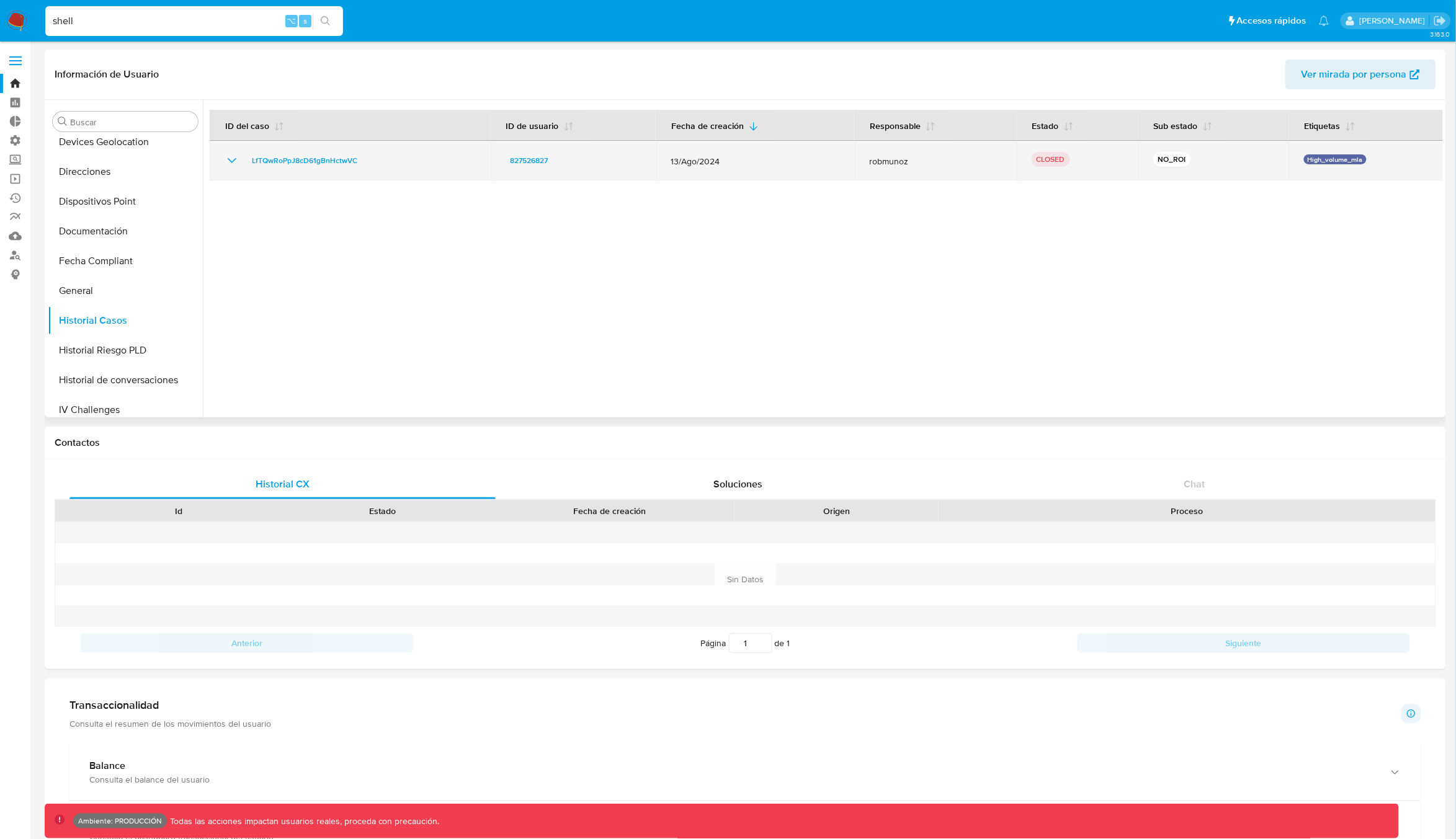
click at [234, 162] on icon "Mostrar/Ocultar" at bounding box center [232, 161] width 15 height 15
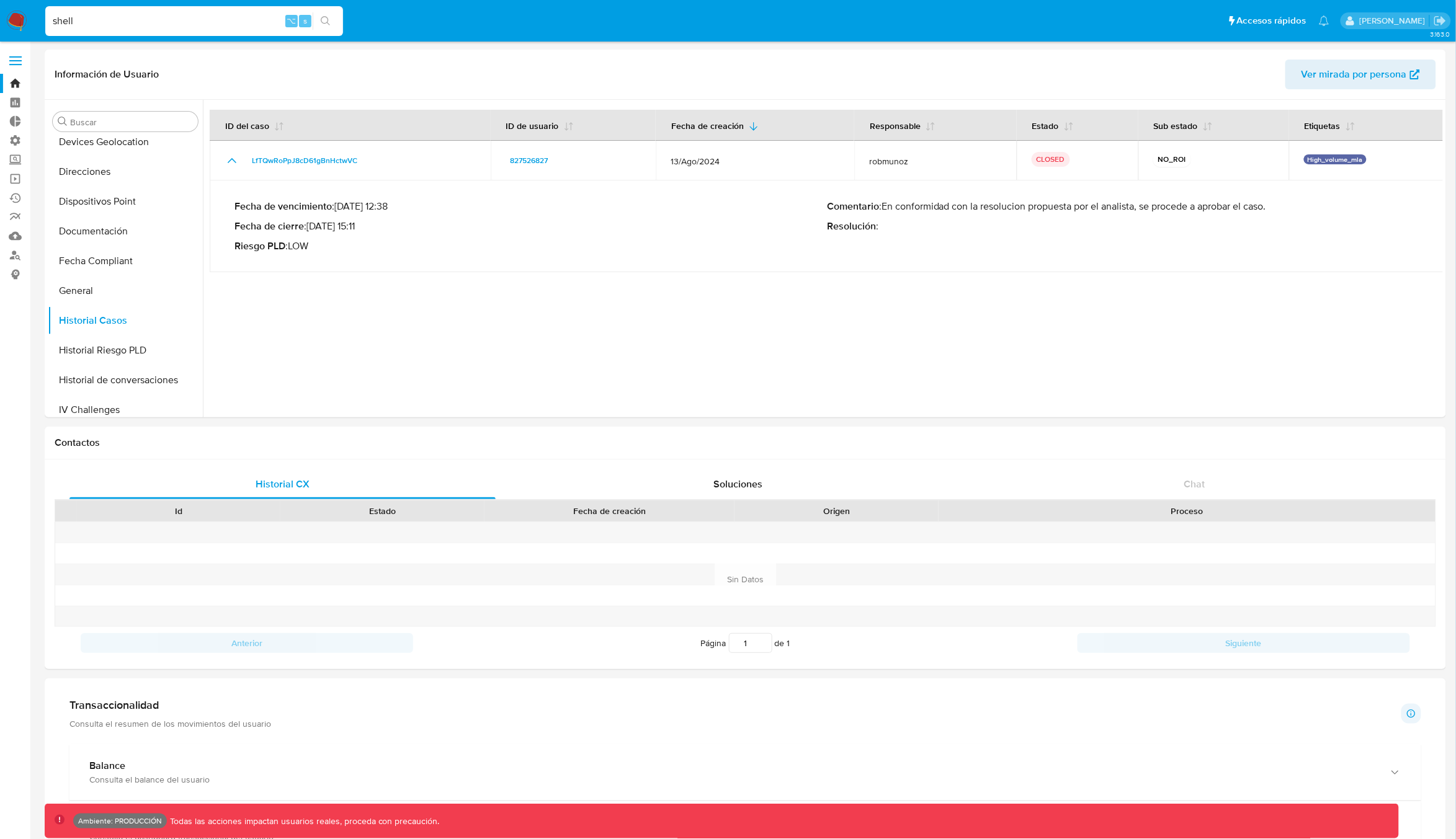
drag, startPoint x: 77, startPoint y: 21, endPoint x: 38, endPoint y: 17, distance: 39.2
click at [39, 17] on ul "Pausado Ver notificaciones shell ⌥ s Accesos rápidos Presiona las siguientes te…" at bounding box center [687, 20] width 1296 height 31
type input "ipf"
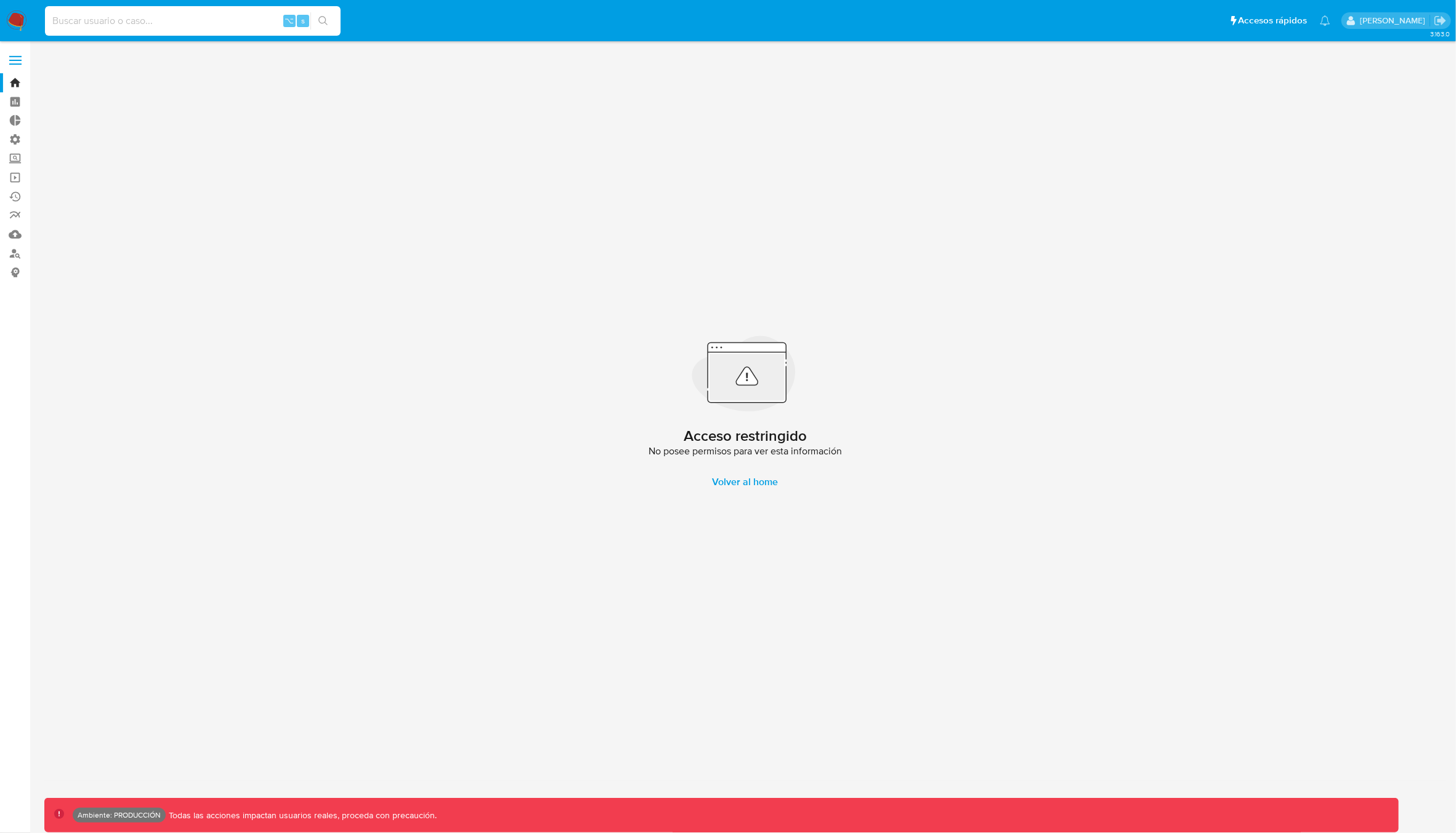
click at [91, 16] on input at bounding box center [193, 21] width 296 height 16
drag, startPoint x: 117, startPoint y: 24, endPoint x: 117, endPoint y: 11, distance: 13.0
click at [117, 24] on input at bounding box center [193, 21] width 296 height 16
type input "gamma"
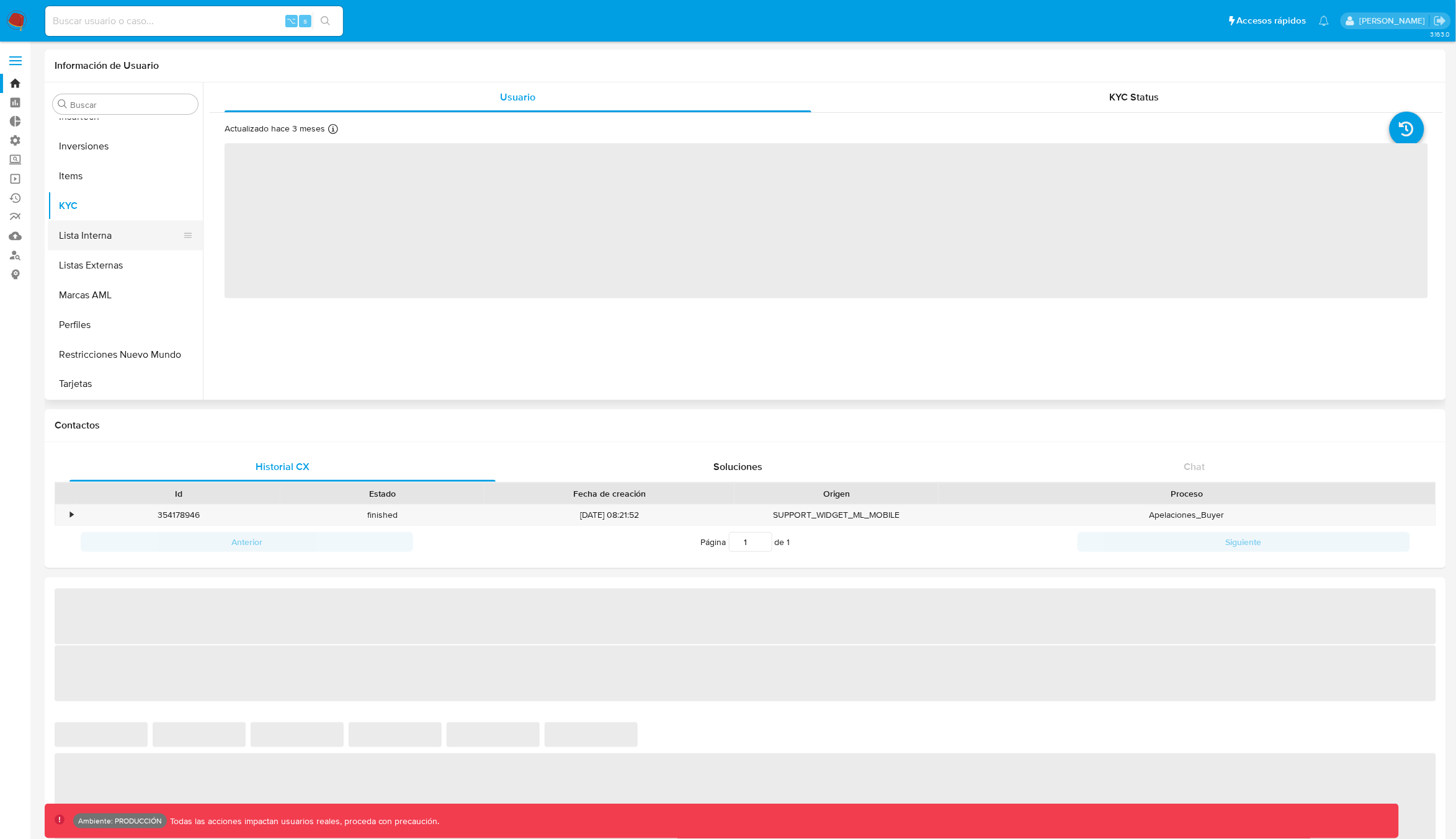
select select "10"
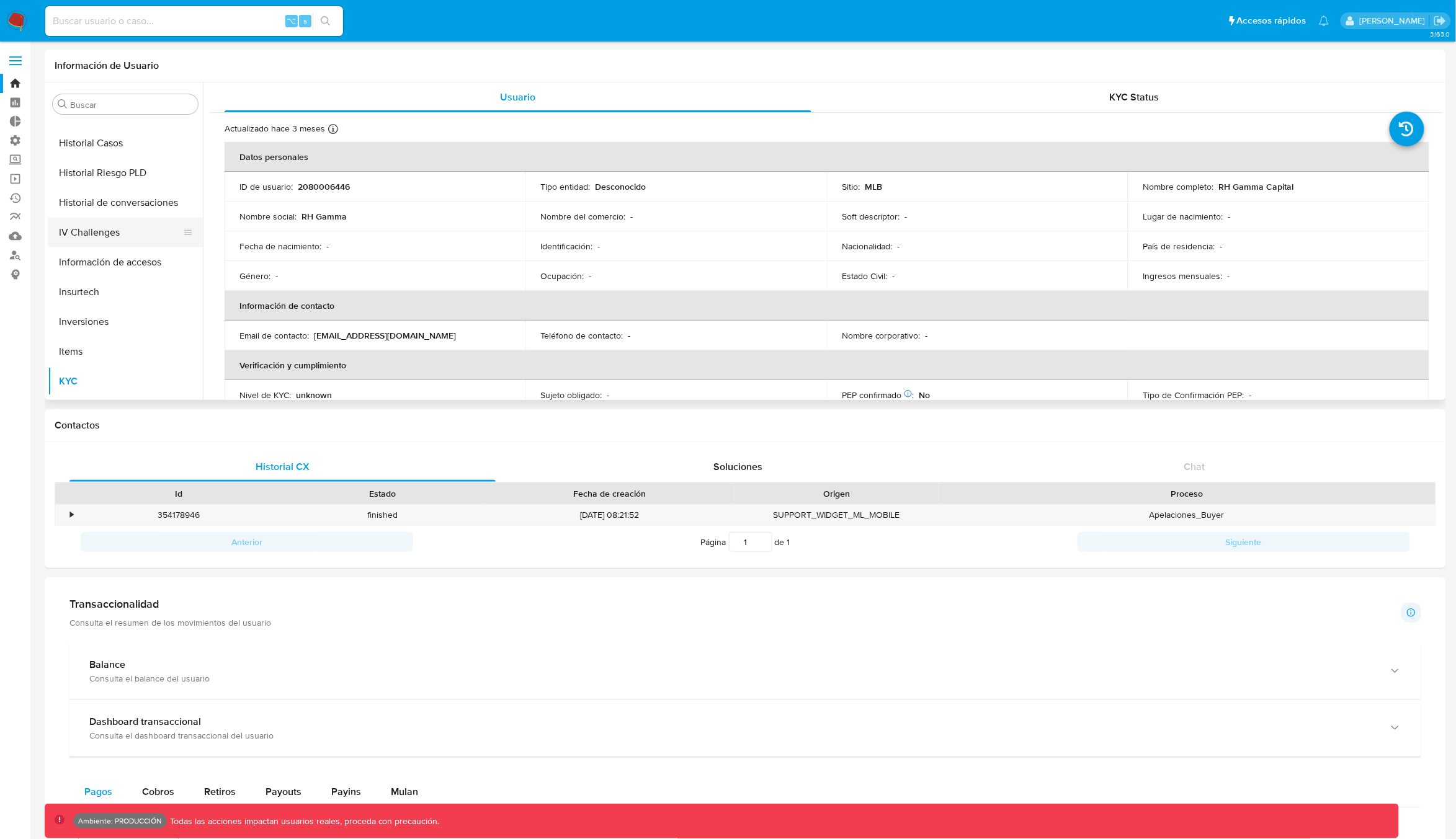
scroll to position [501, 0]
click at [94, 140] on button "Historial Casos" at bounding box center [120, 138] width 145 height 30
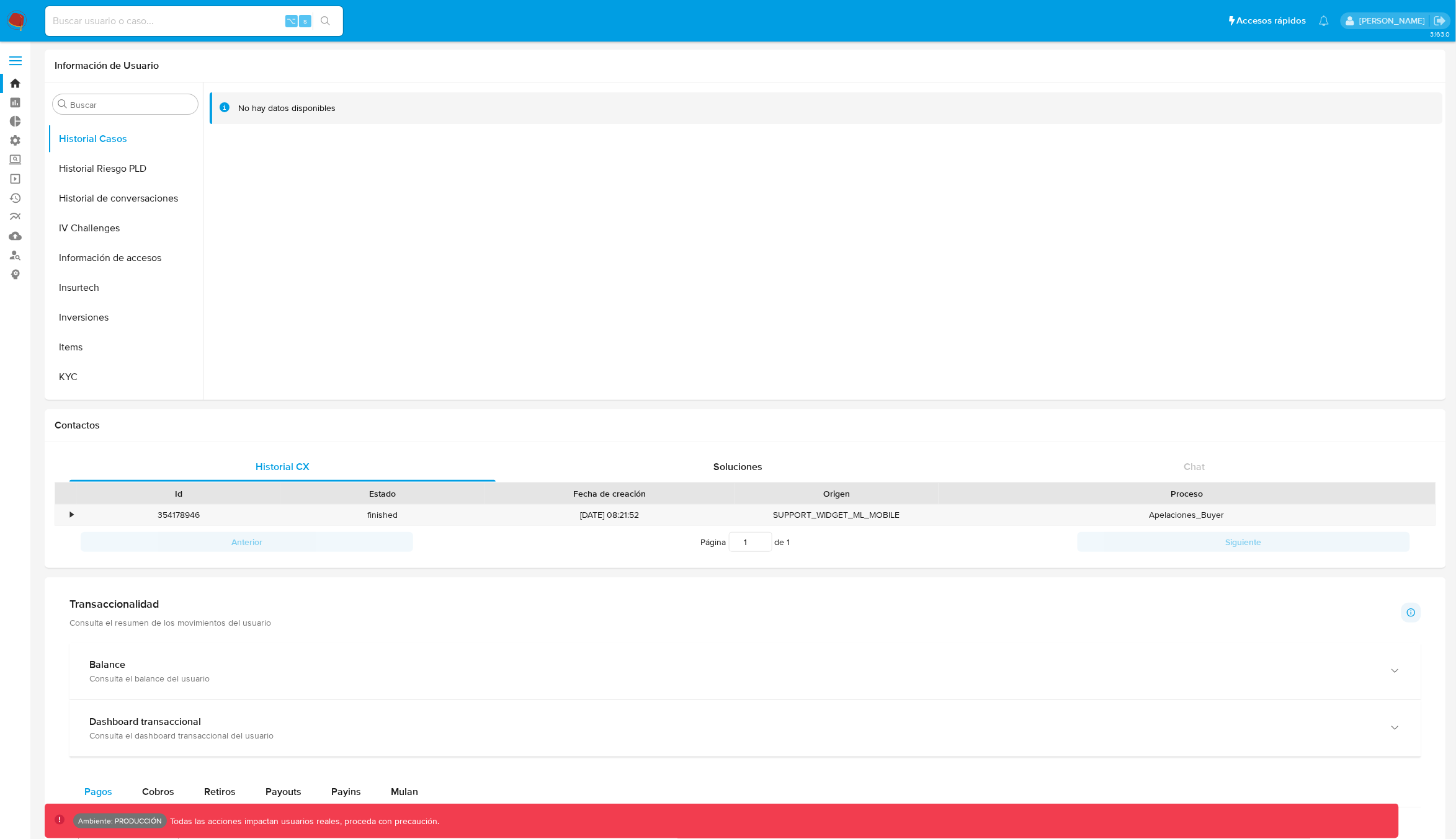
drag, startPoint x: 97, startPoint y: 29, endPoint x: 146, endPoint y: 27, distance: 49.0
click at [99, 29] on div "⌥ s" at bounding box center [194, 21] width 298 height 30
click at [140, 27] on input at bounding box center [194, 21] width 298 height 16
type input "fravega"
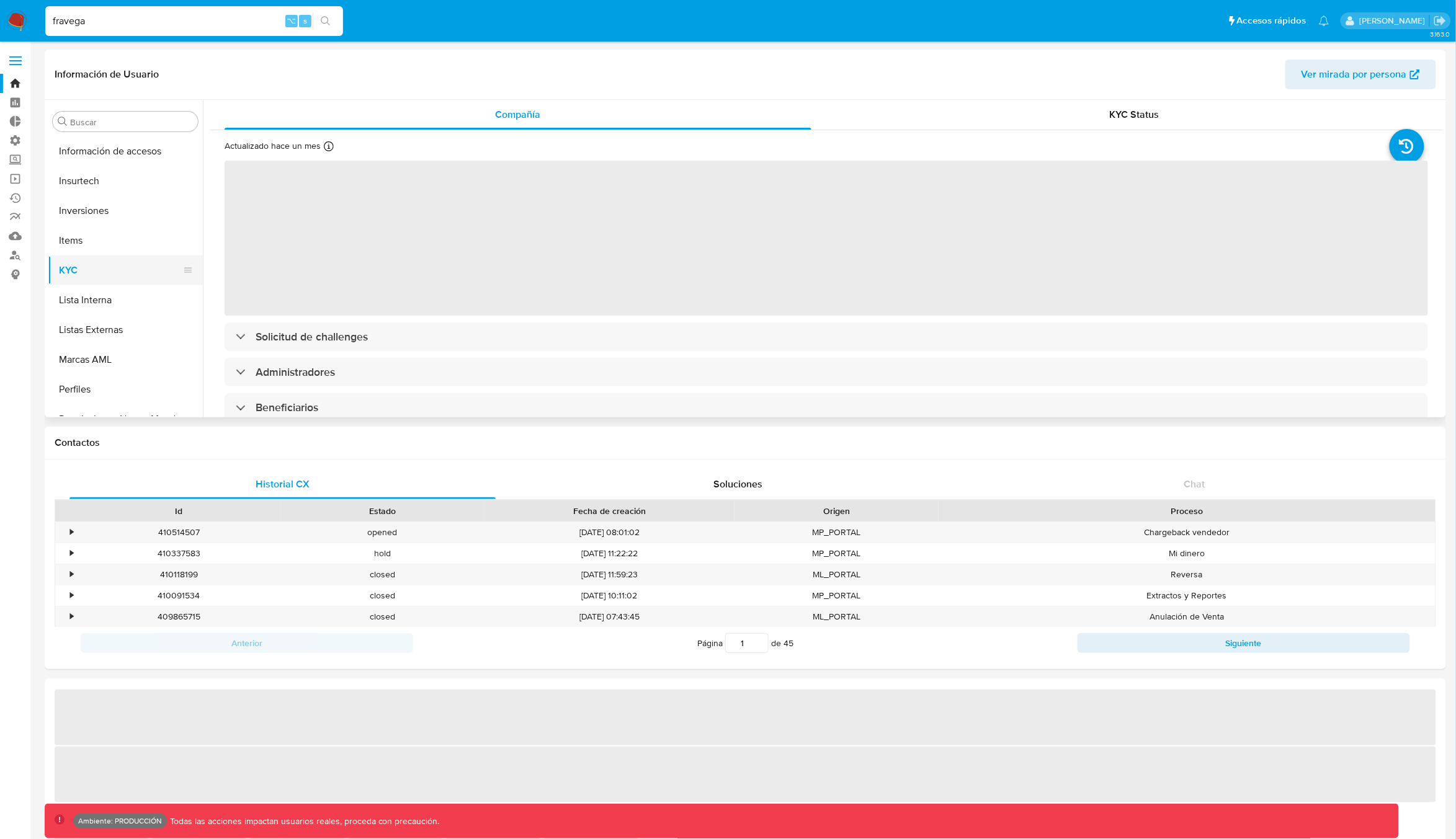
select select "10"
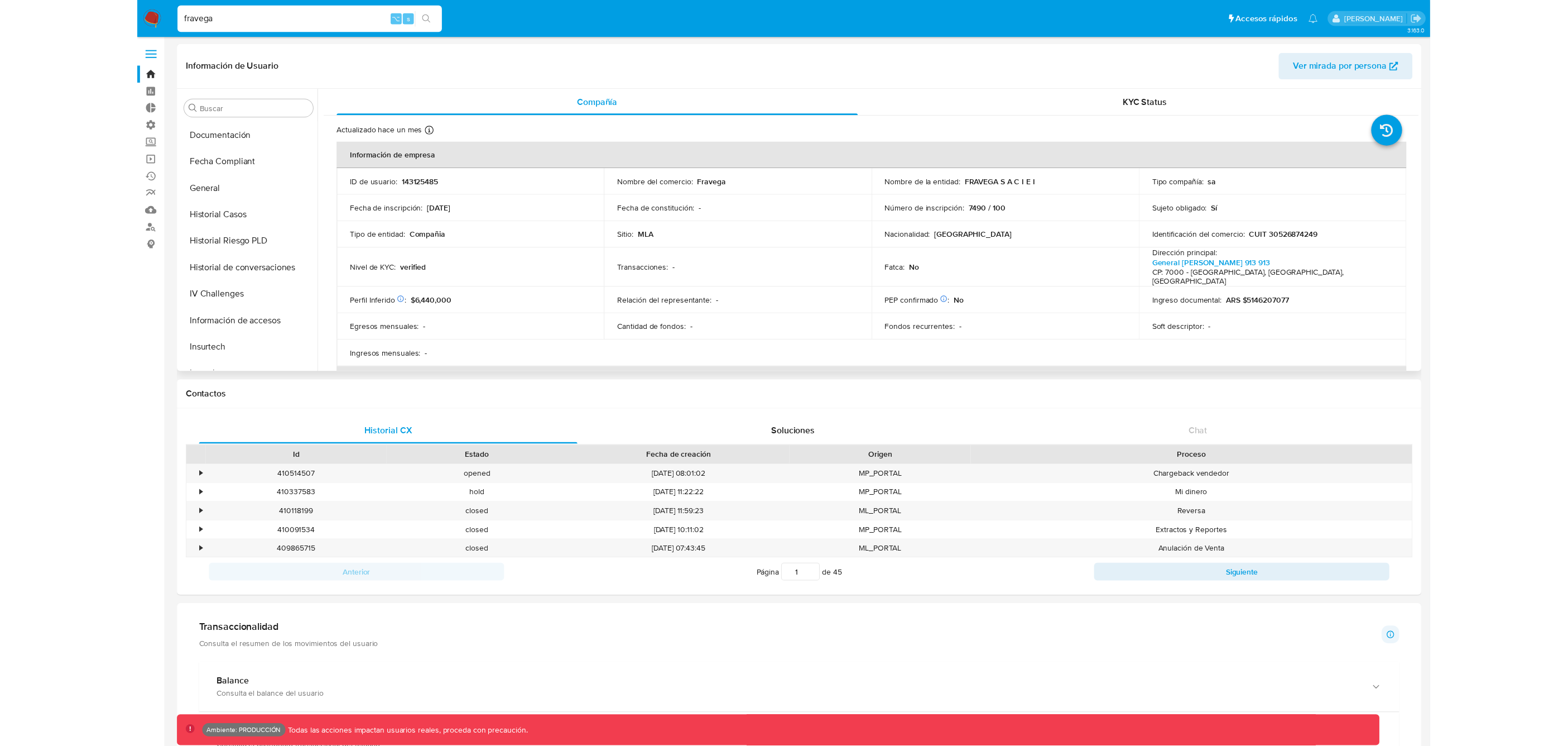
scroll to position [357, 0]
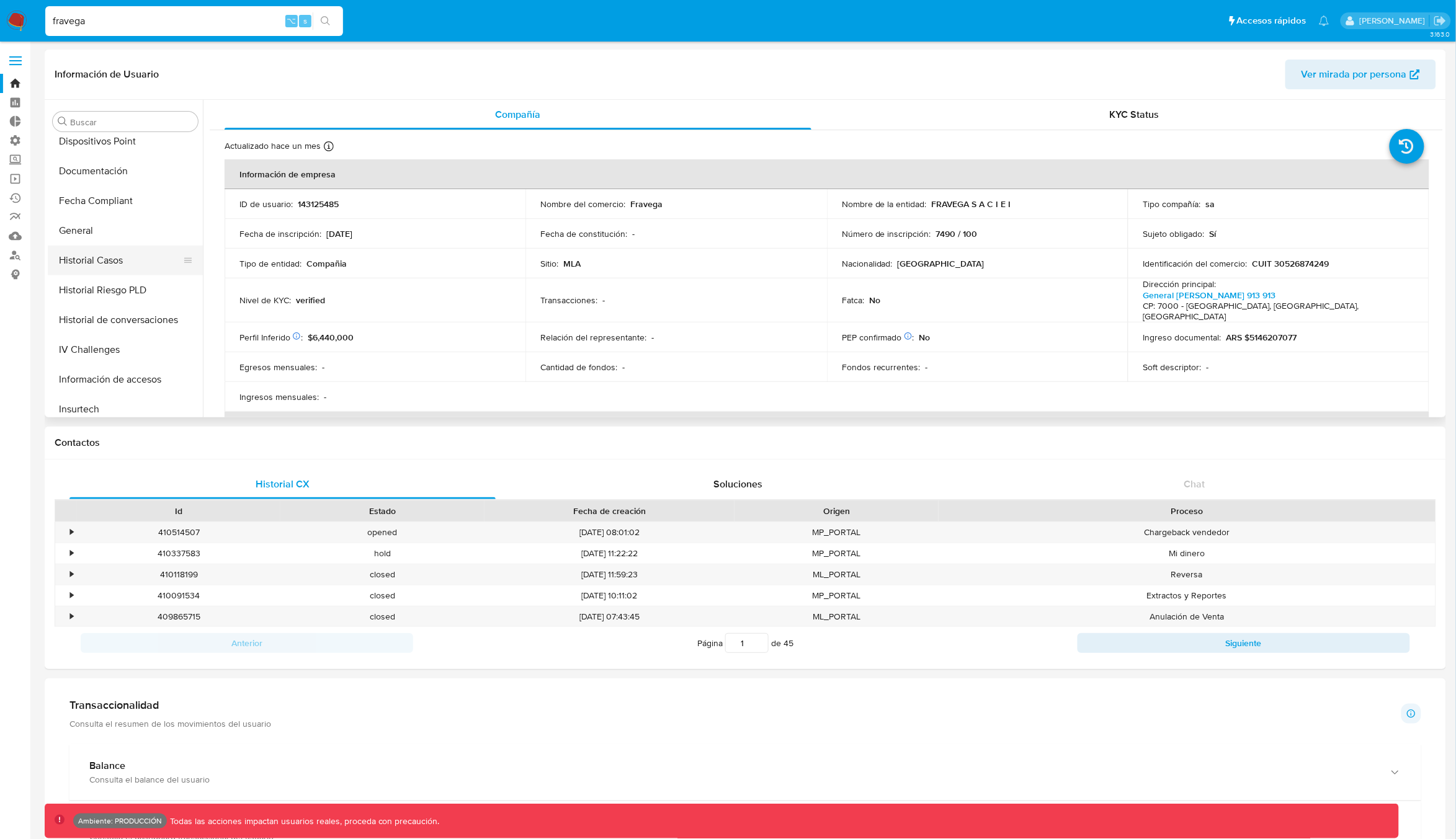
click at [100, 266] on button "Historial Casos" at bounding box center [120, 260] width 145 height 30
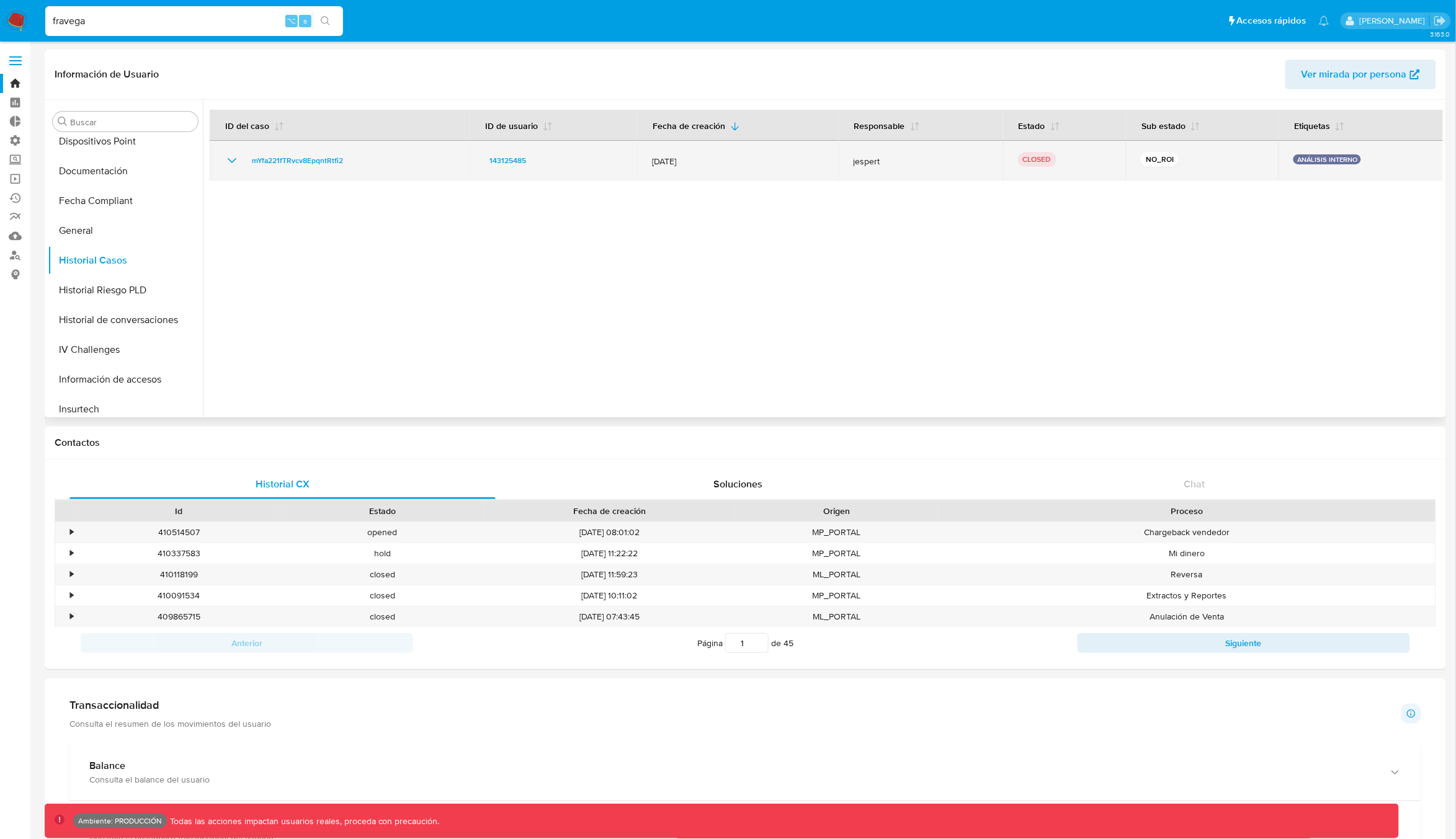
click at [229, 164] on icon "Mostrar/Ocultar" at bounding box center [232, 161] width 15 height 15
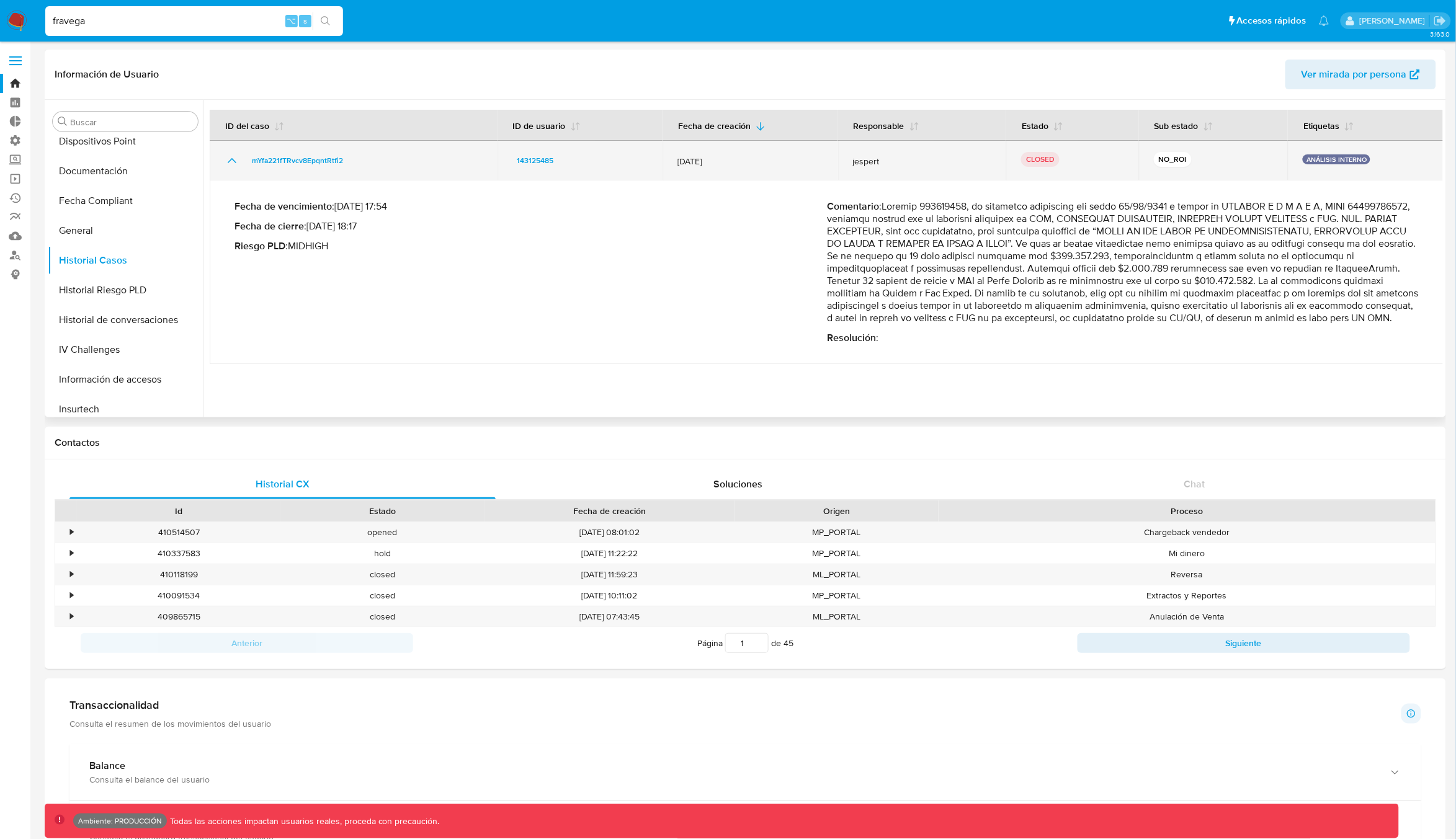
click at [231, 161] on icon "Mostrar/Ocultar" at bounding box center [232, 161] width 15 height 15
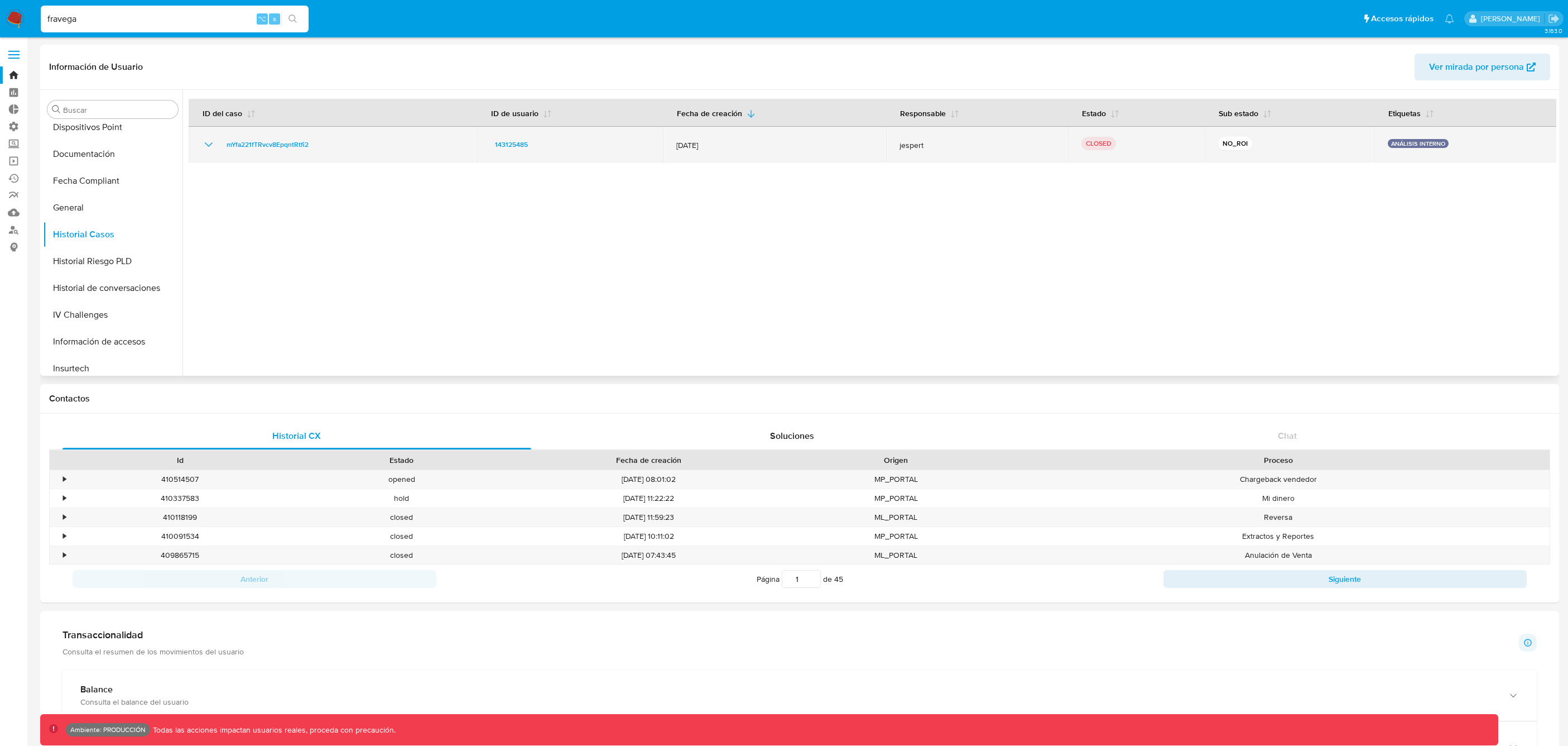
click at [206, 143] on icon "Mostrar/Ocultar" at bounding box center [209, 144] width 8 height 5
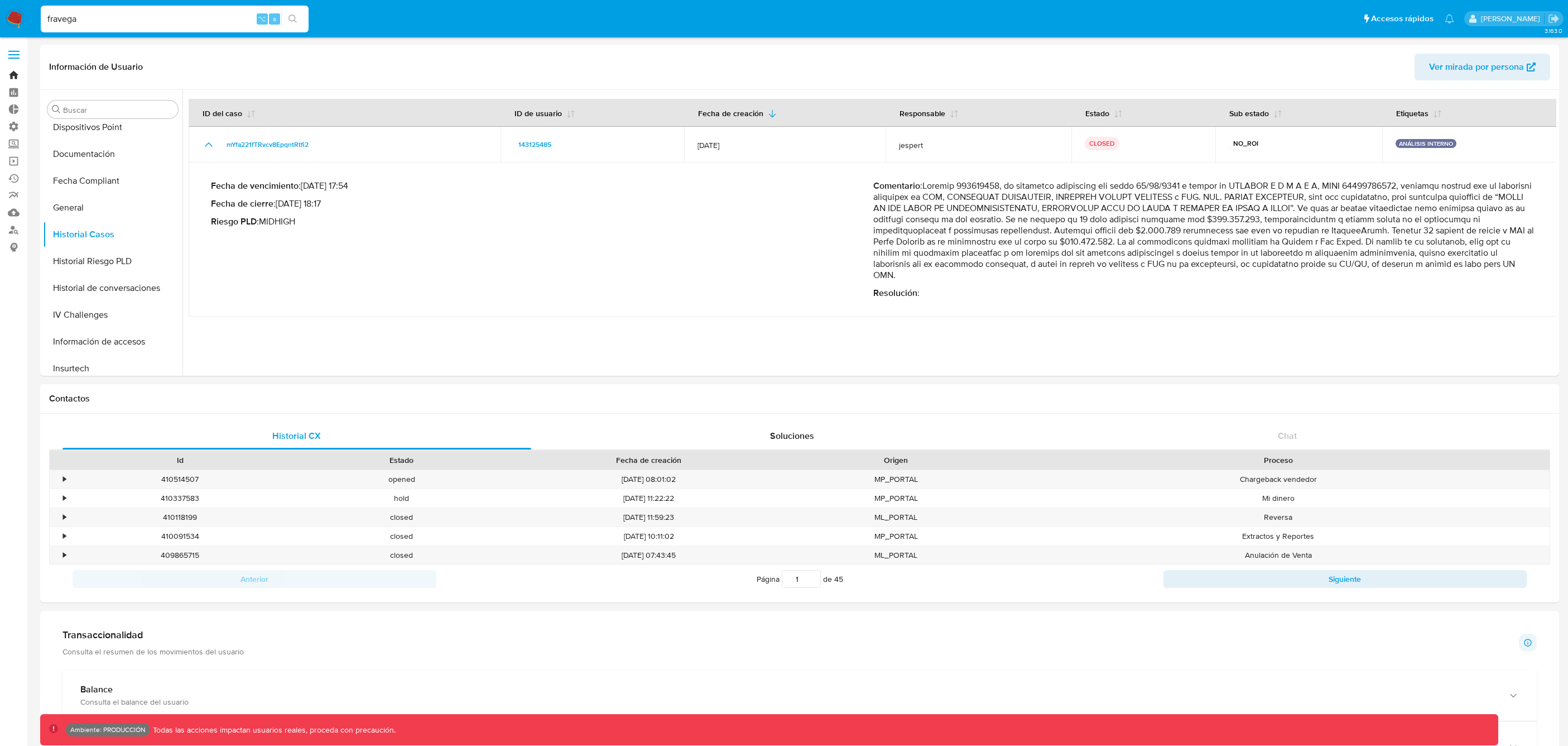
click at [14, 77] on link "Bandeja" at bounding box center [66, 75] width 133 height 18
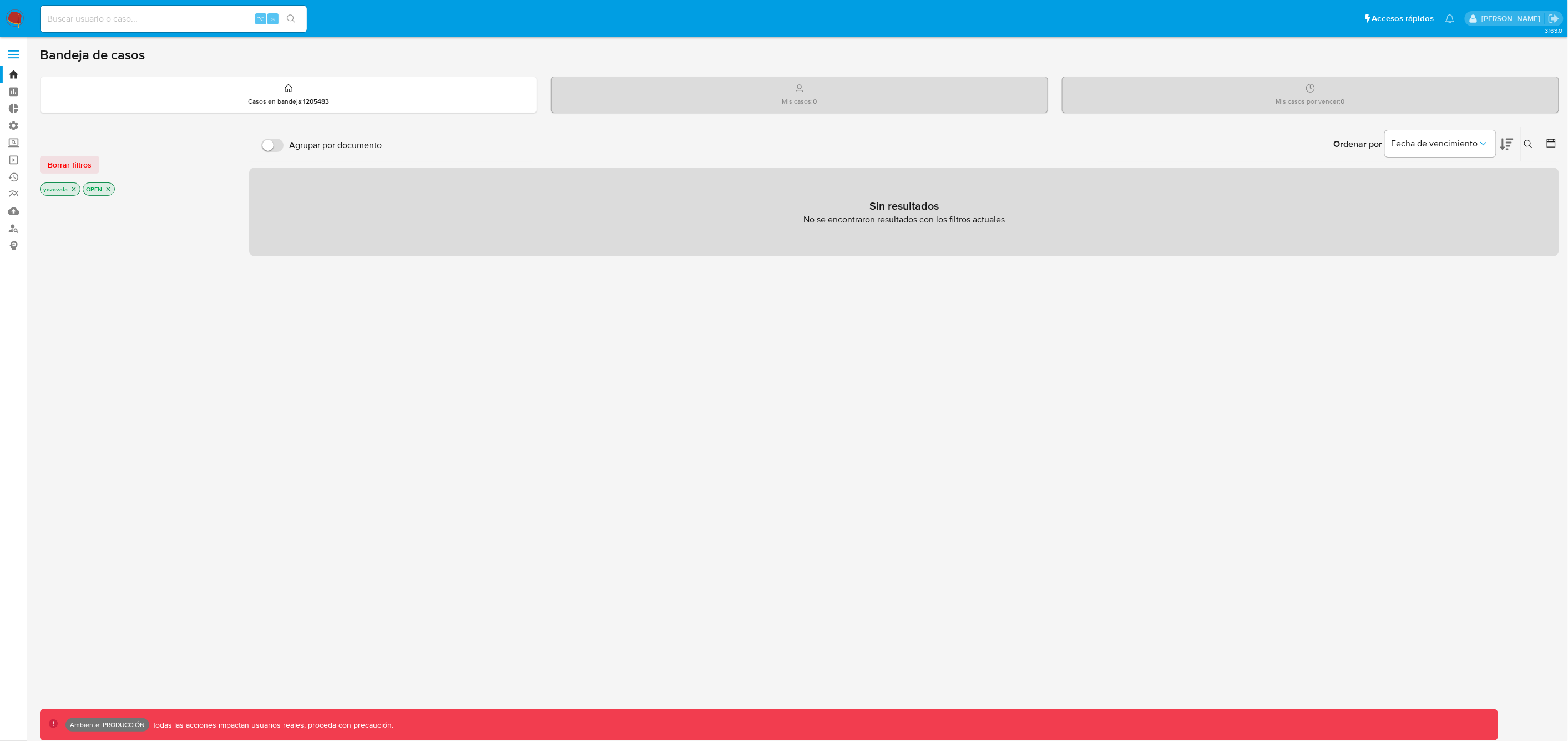
click at [111, 188] on p "OPEN" at bounding box center [99, 189] width 31 height 12
click at [74, 190] on icon "close-filter" at bounding box center [74, 189] width 6 height 6
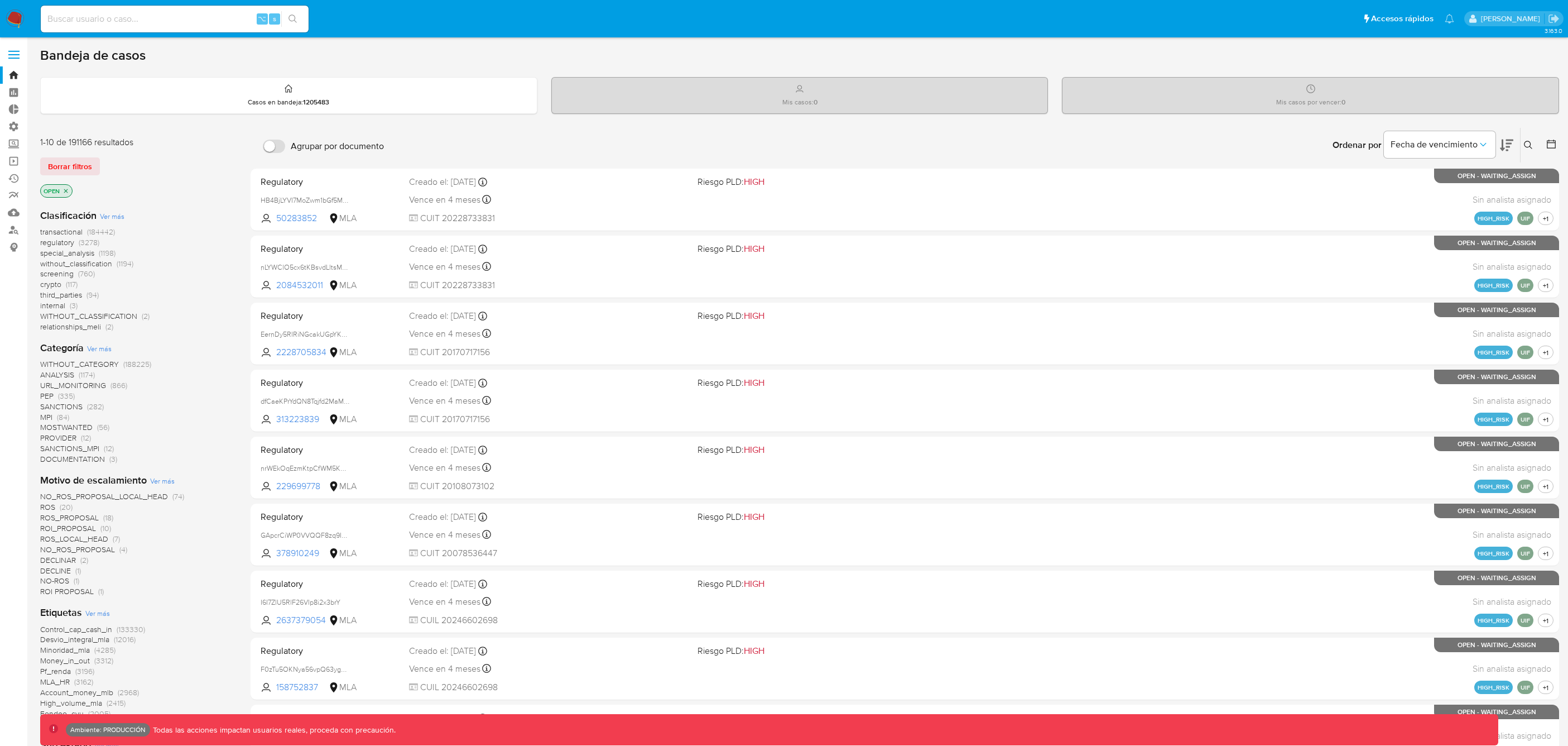
click at [66, 190] on icon "close-filter" at bounding box center [66, 191] width 4 height 4
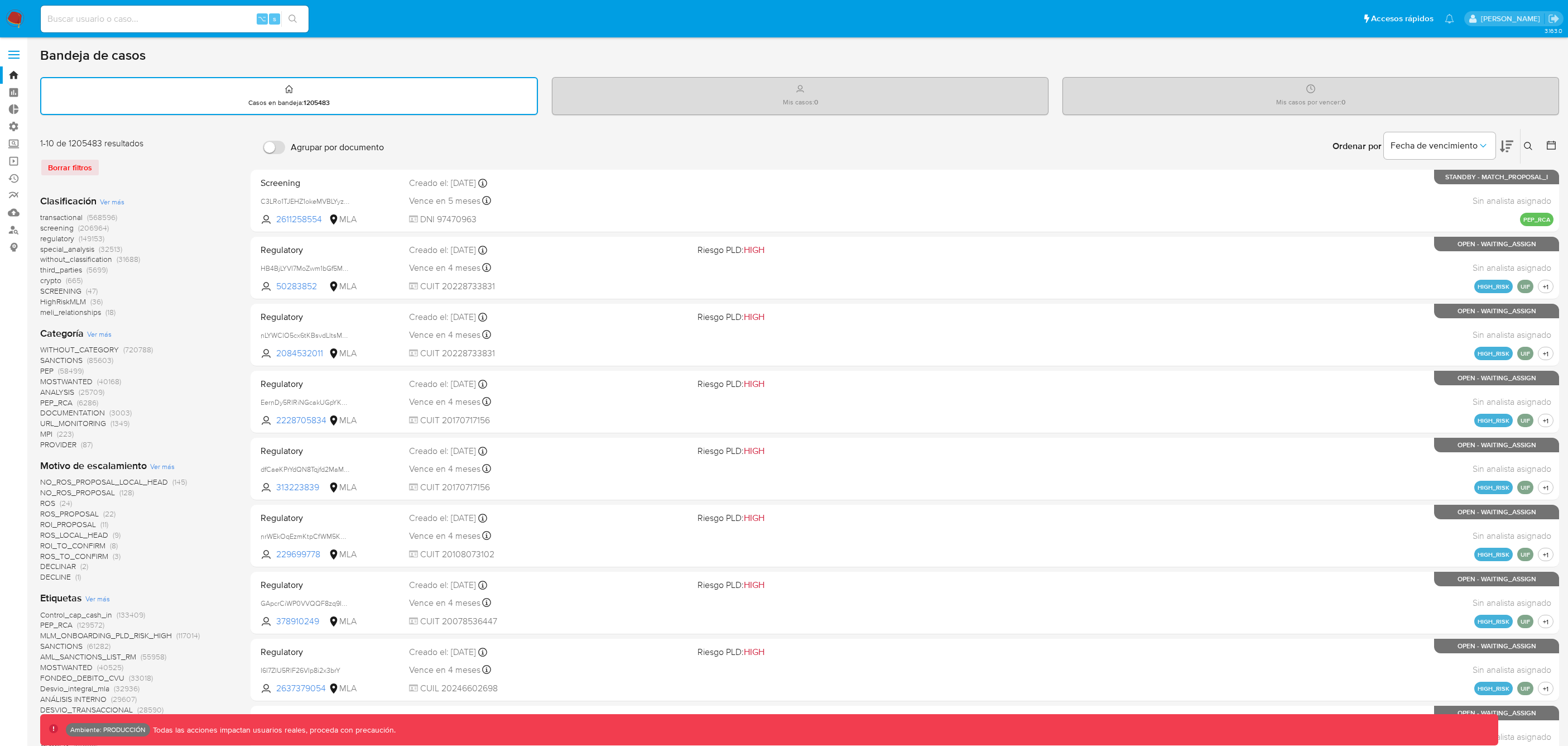
click at [17, 58] on span at bounding box center [14, 58] width 11 height 2
click at [0, 0] on input "checkbox" at bounding box center [0, 0] width 0 height 0
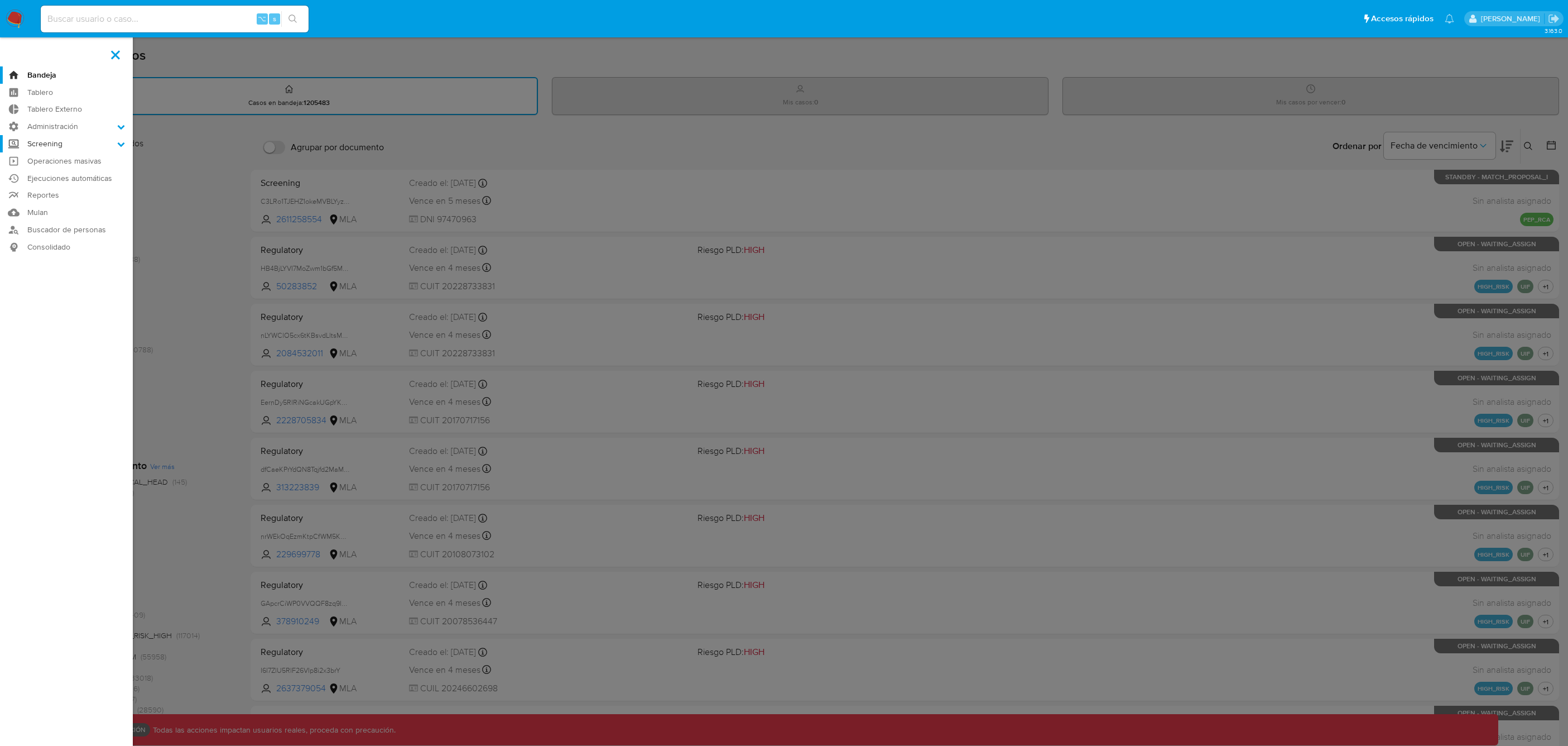
click at [43, 147] on label "Screening" at bounding box center [66, 143] width 133 height 18
click at [0, 0] on input "Screening" at bounding box center [0, 0] width 0 height 0
click at [49, 216] on link "Herramientas" at bounding box center [66, 216] width 133 height 14
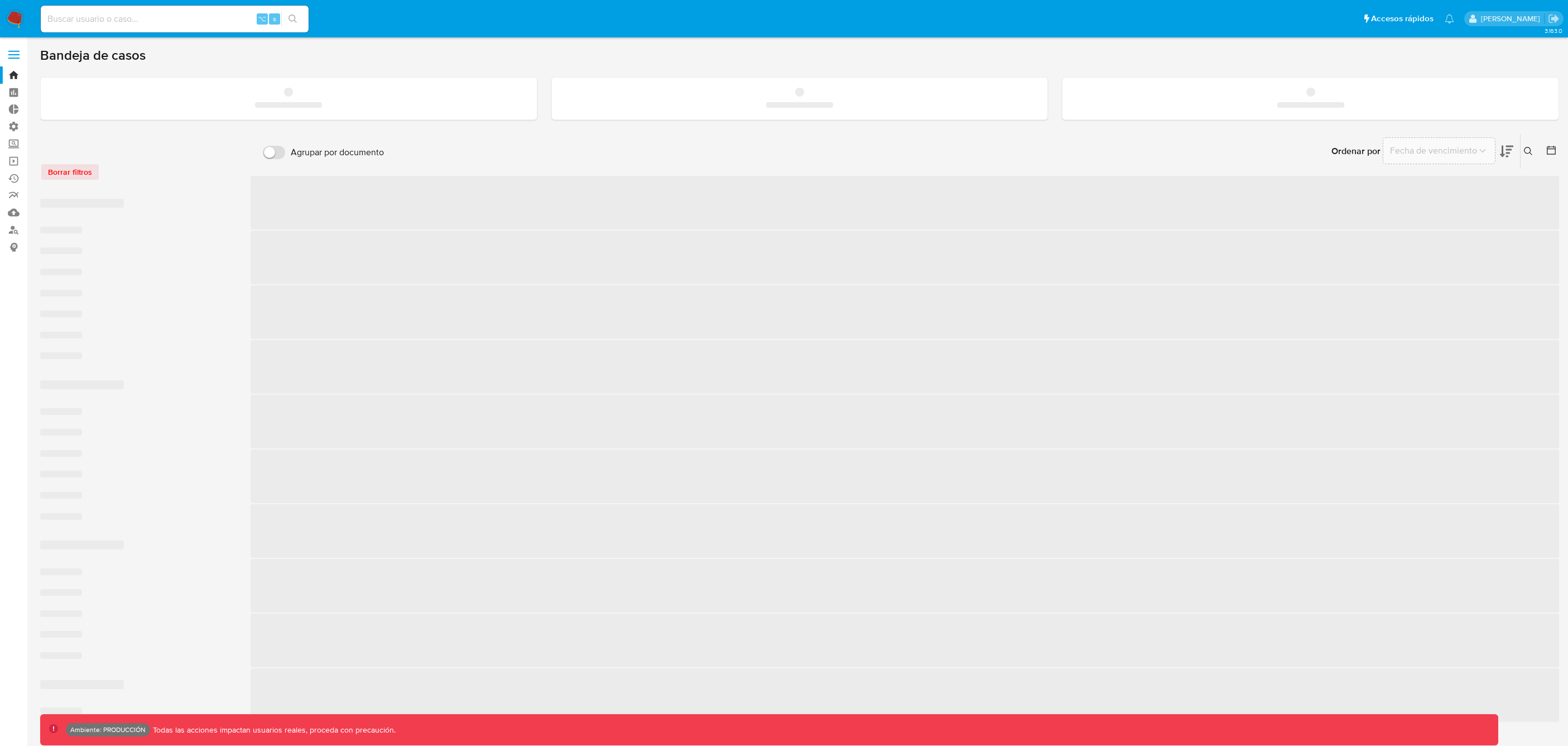
click at [106, 18] on input at bounding box center [174, 19] width 268 height 14
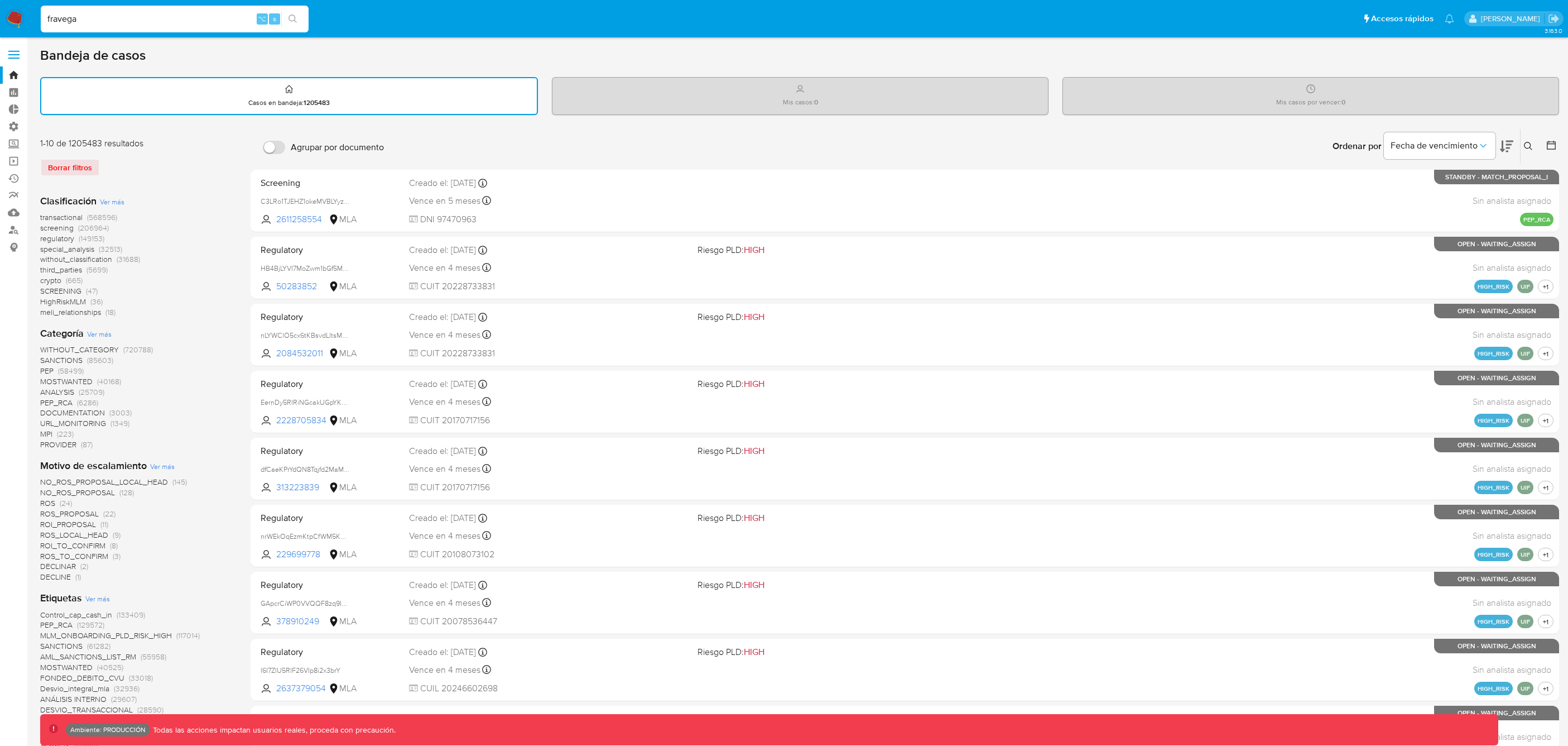
type input "fravega"
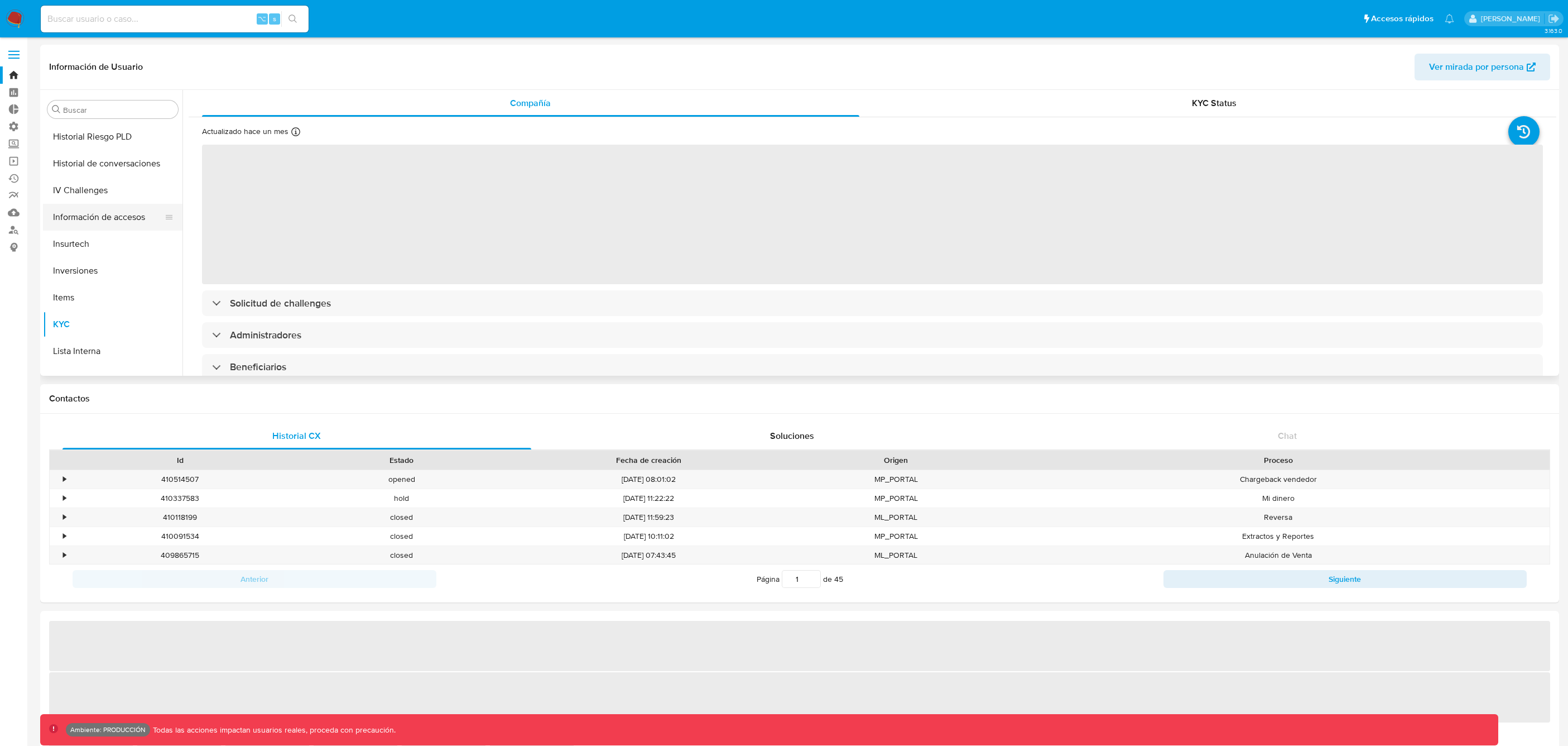
select select "10"
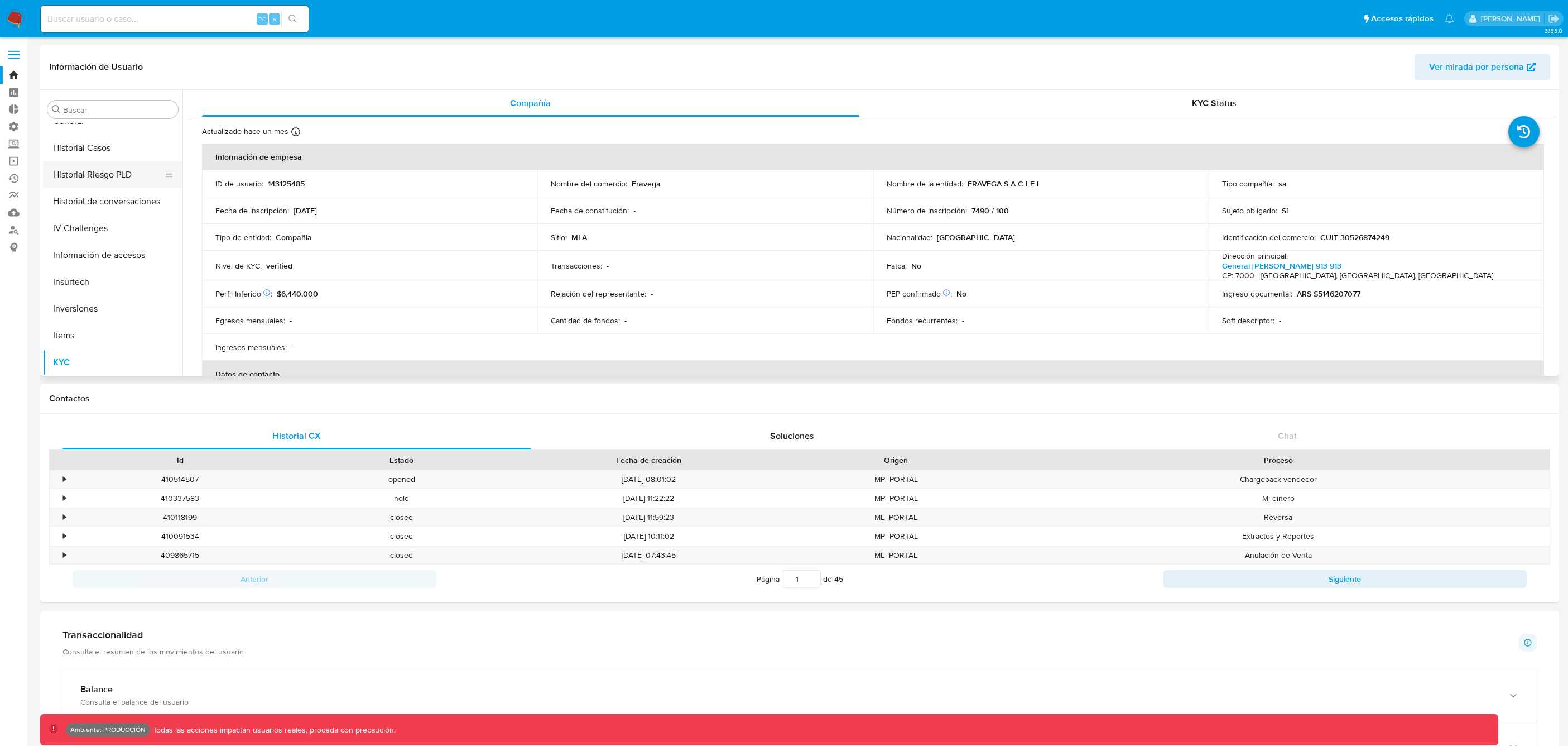
scroll to position [442, 0]
click at [88, 150] on button "Historial Casos" at bounding box center [108, 149] width 130 height 27
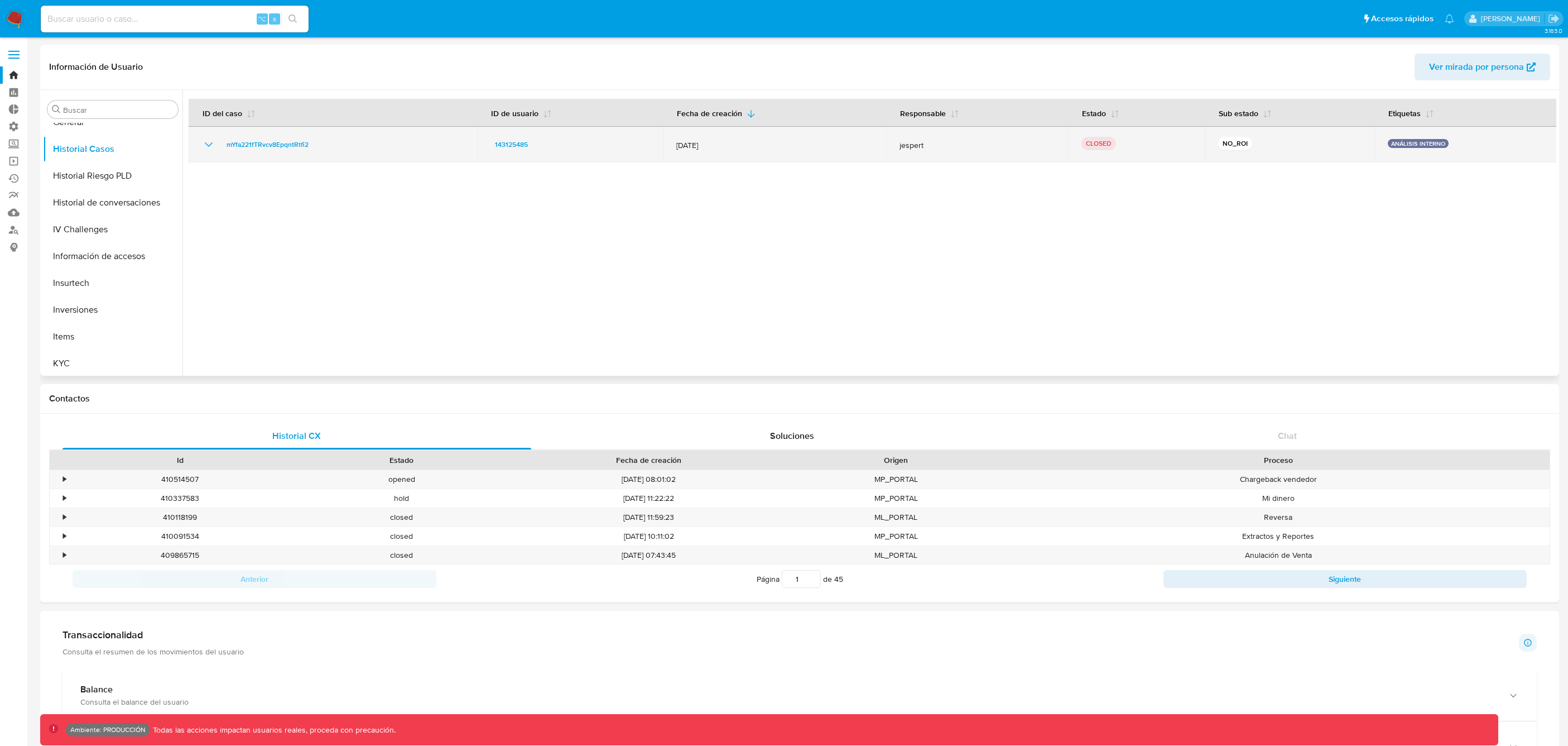
click at [207, 147] on icon "Mostrar/Ocultar" at bounding box center [209, 145] width 14 height 14
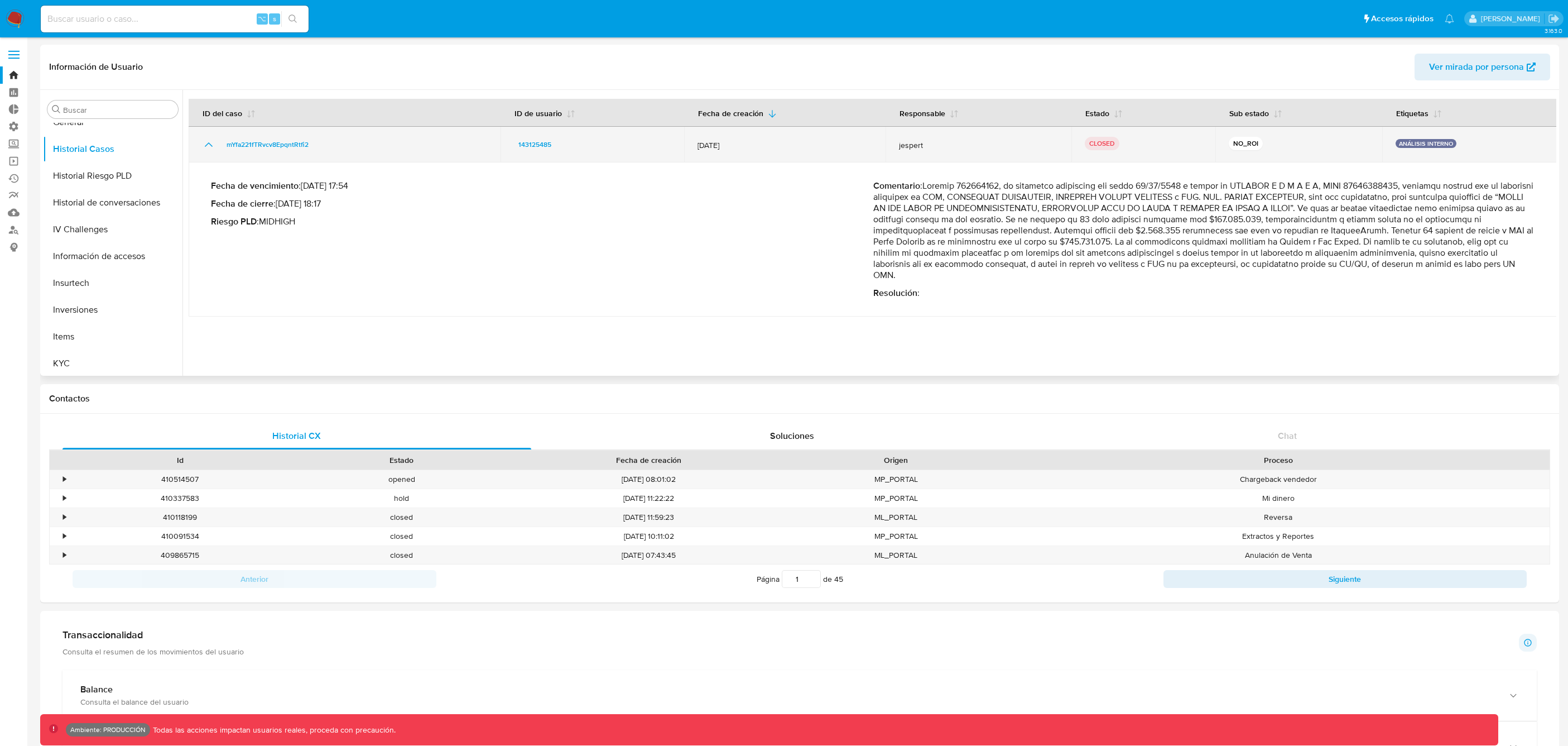
click at [210, 147] on icon "Mostrar/Ocultar" at bounding box center [209, 145] width 14 height 14
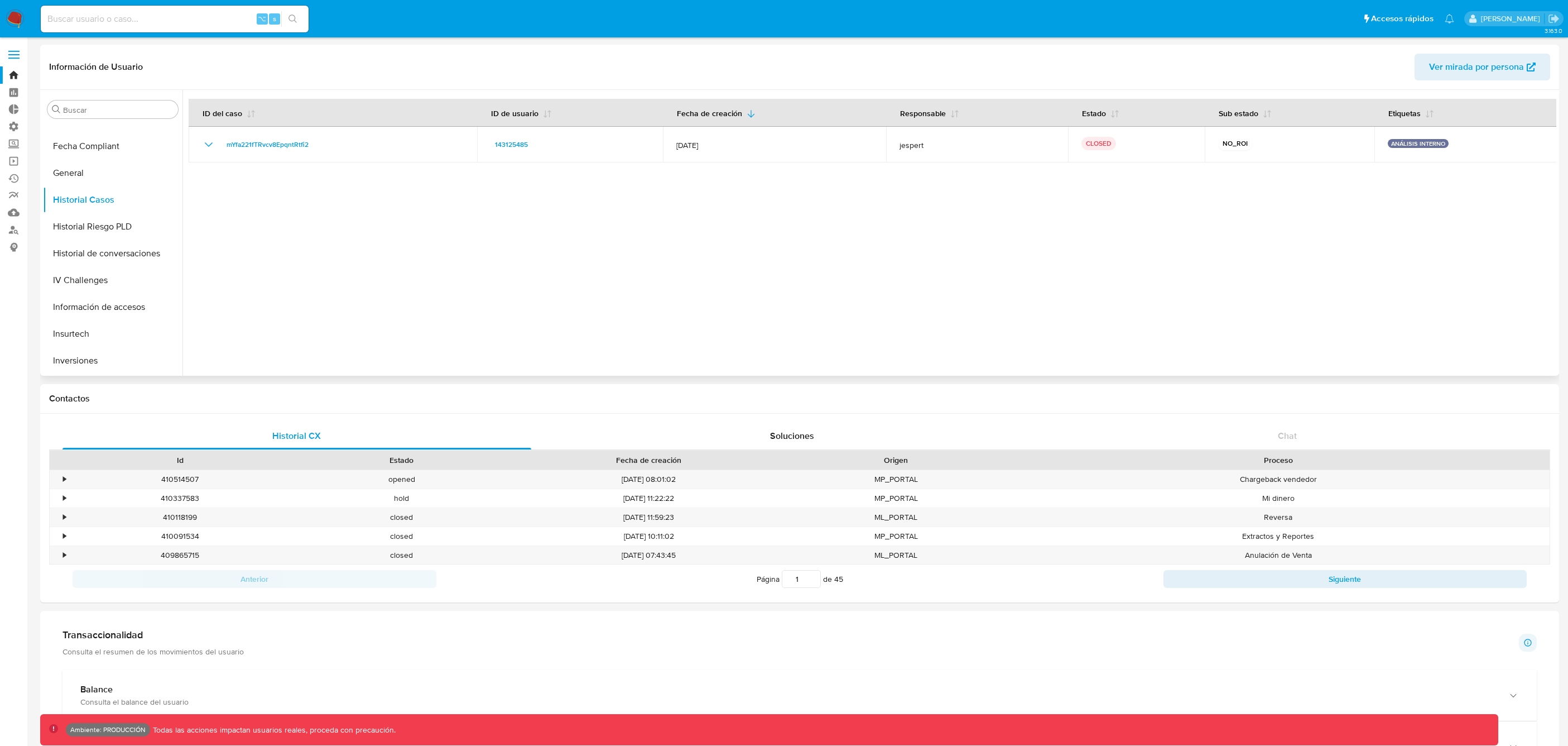
scroll to position [398, 0]
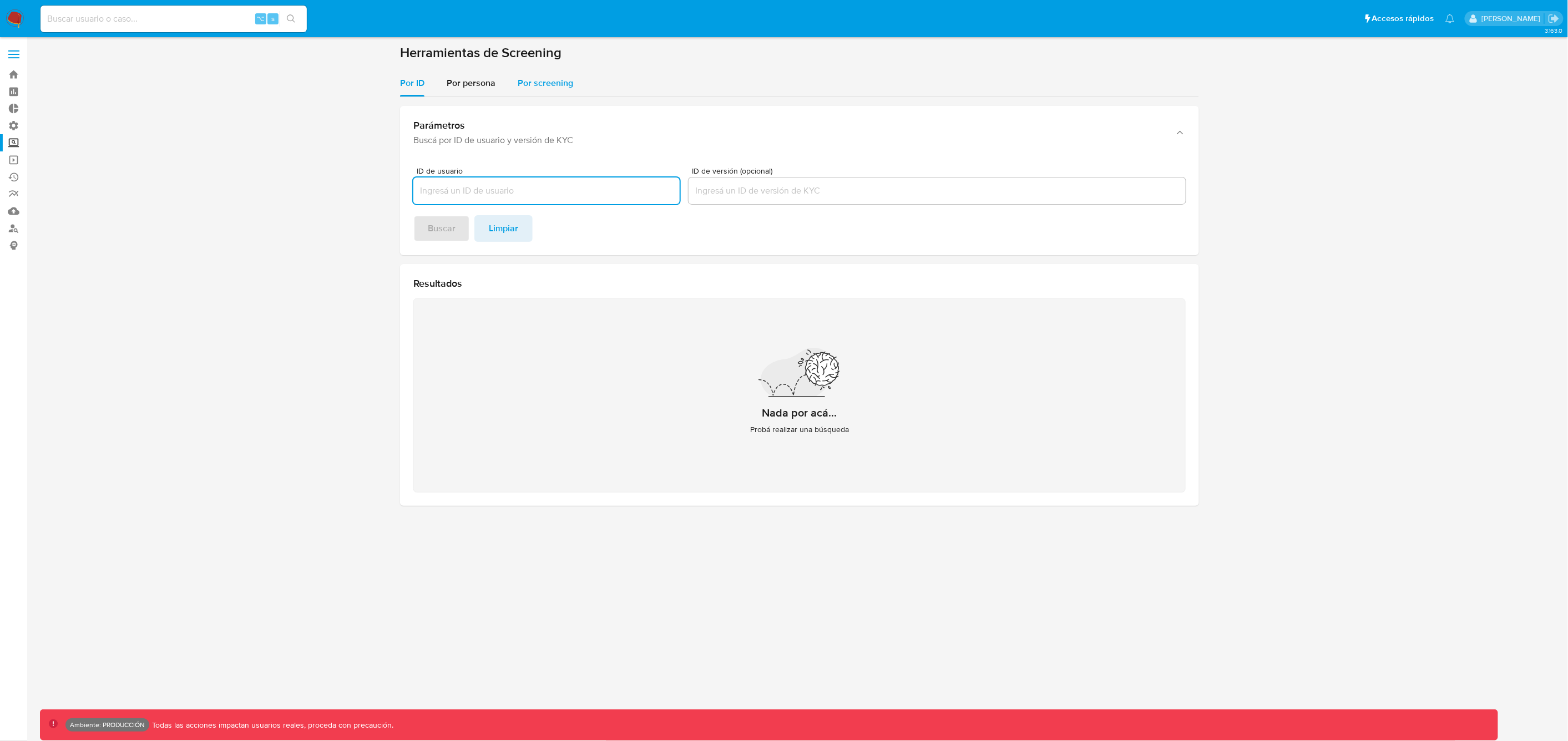
click at [540, 86] on span "Por screening" at bounding box center [545, 83] width 55 height 13
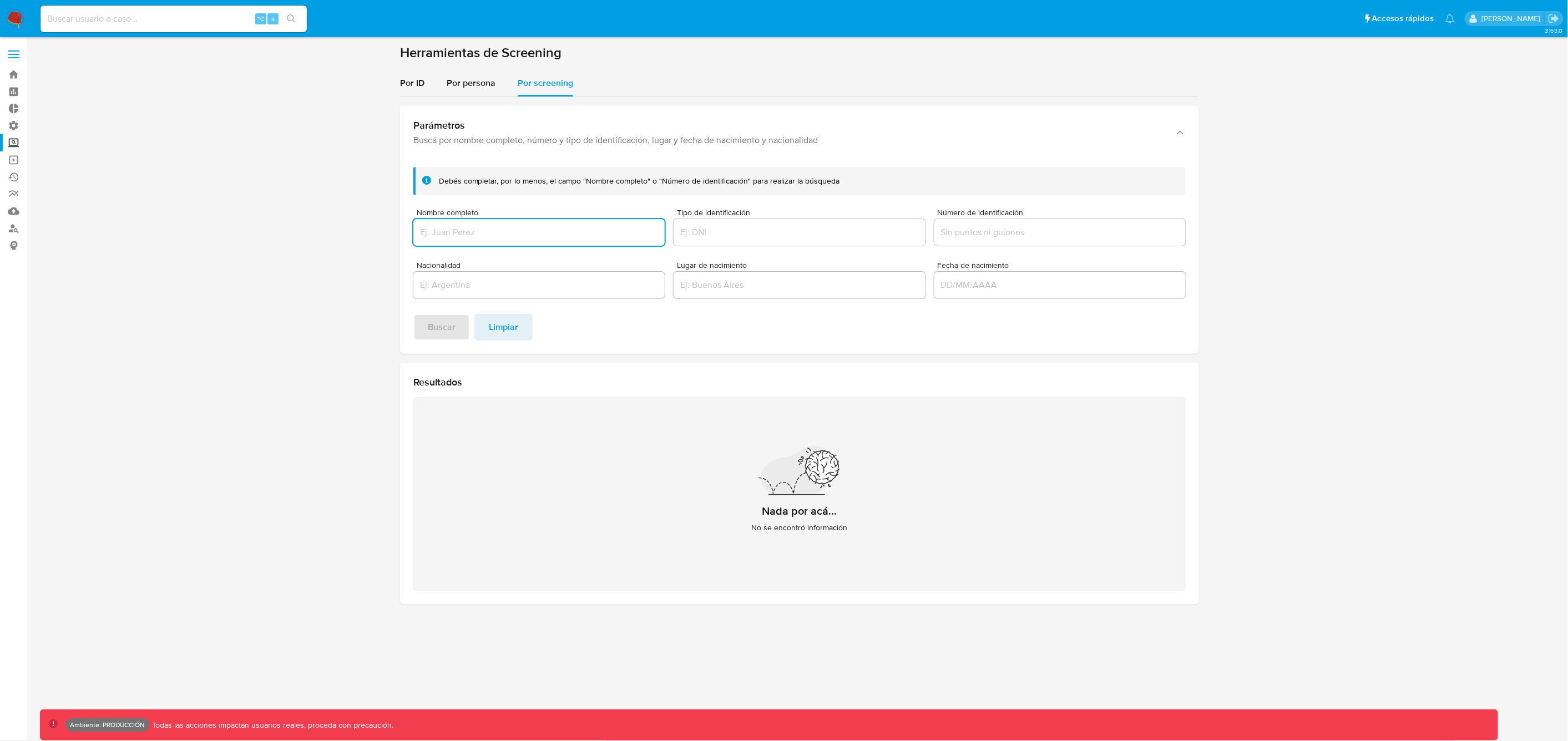
click at [487, 227] on input "Nombre completo" at bounding box center [539, 232] width 251 height 14
type input "m"
type input "[PERSON_NAME]"
click at [413, 314] on button "Buscar" at bounding box center [442, 327] width 57 height 26
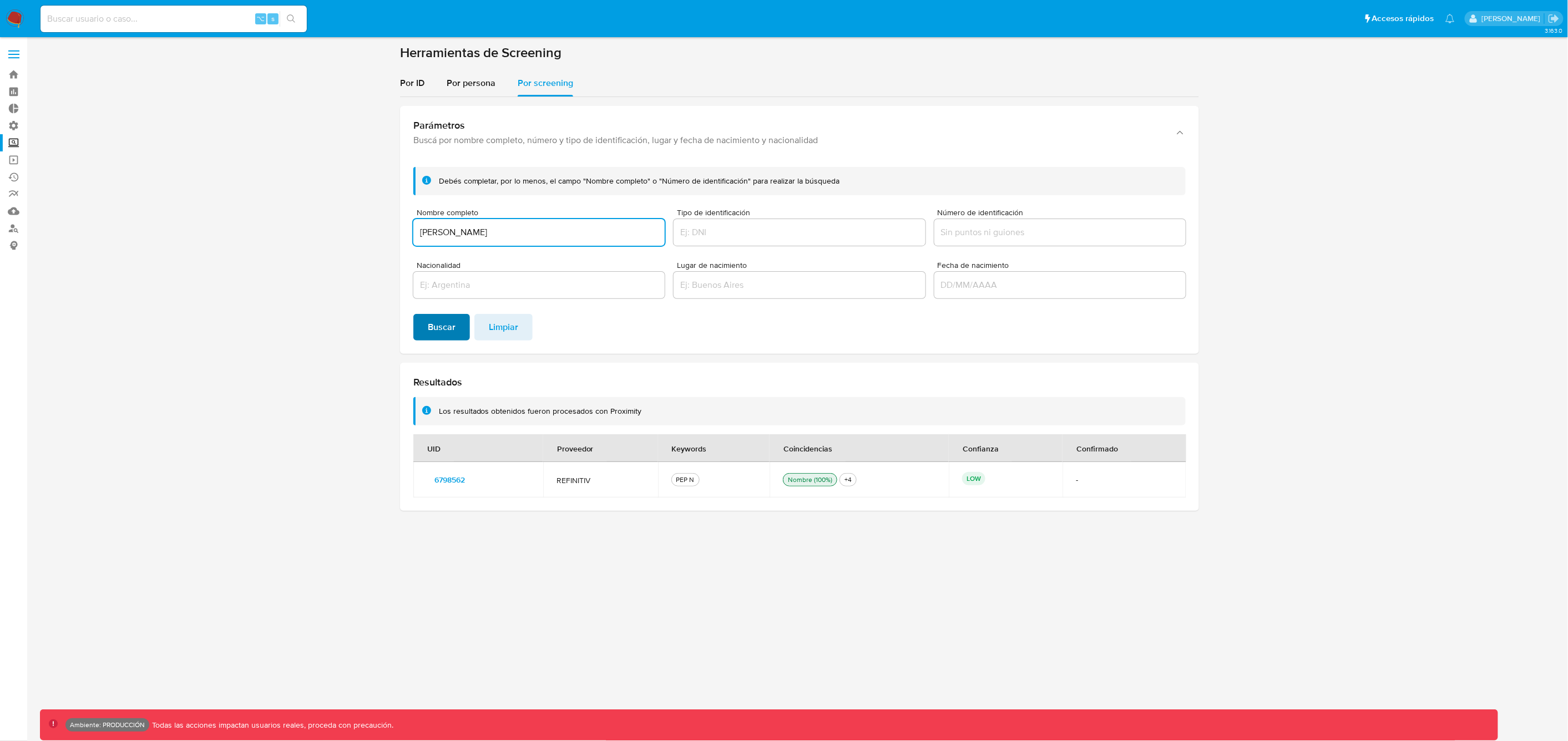
click at [438, 328] on span "Buscar" at bounding box center [441, 327] width 28 height 24
click at [454, 481] on span "6798562" at bounding box center [449, 479] width 30 height 15
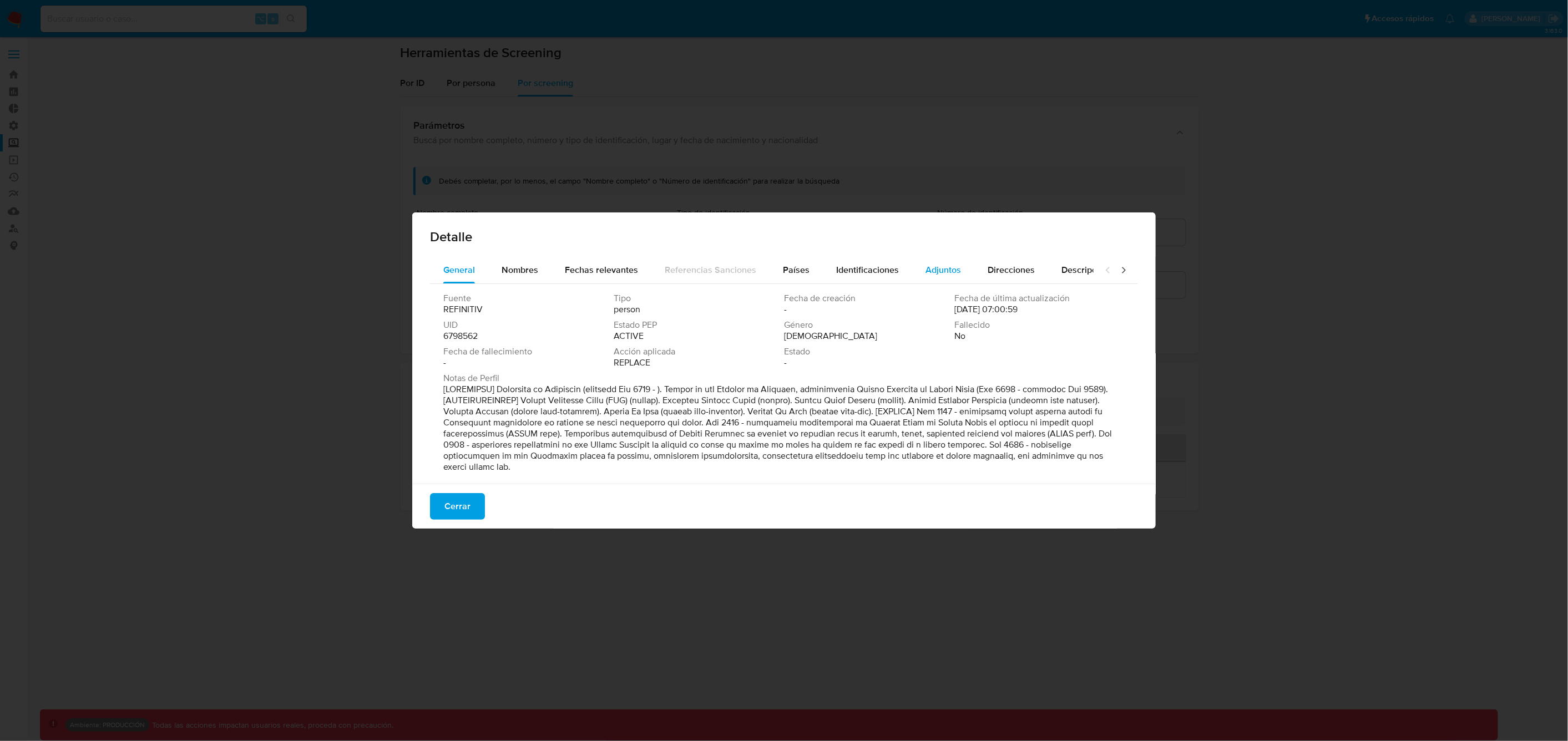
click at [940, 274] on span "Adjuntos" at bounding box center [943, 270] width 35 height 13
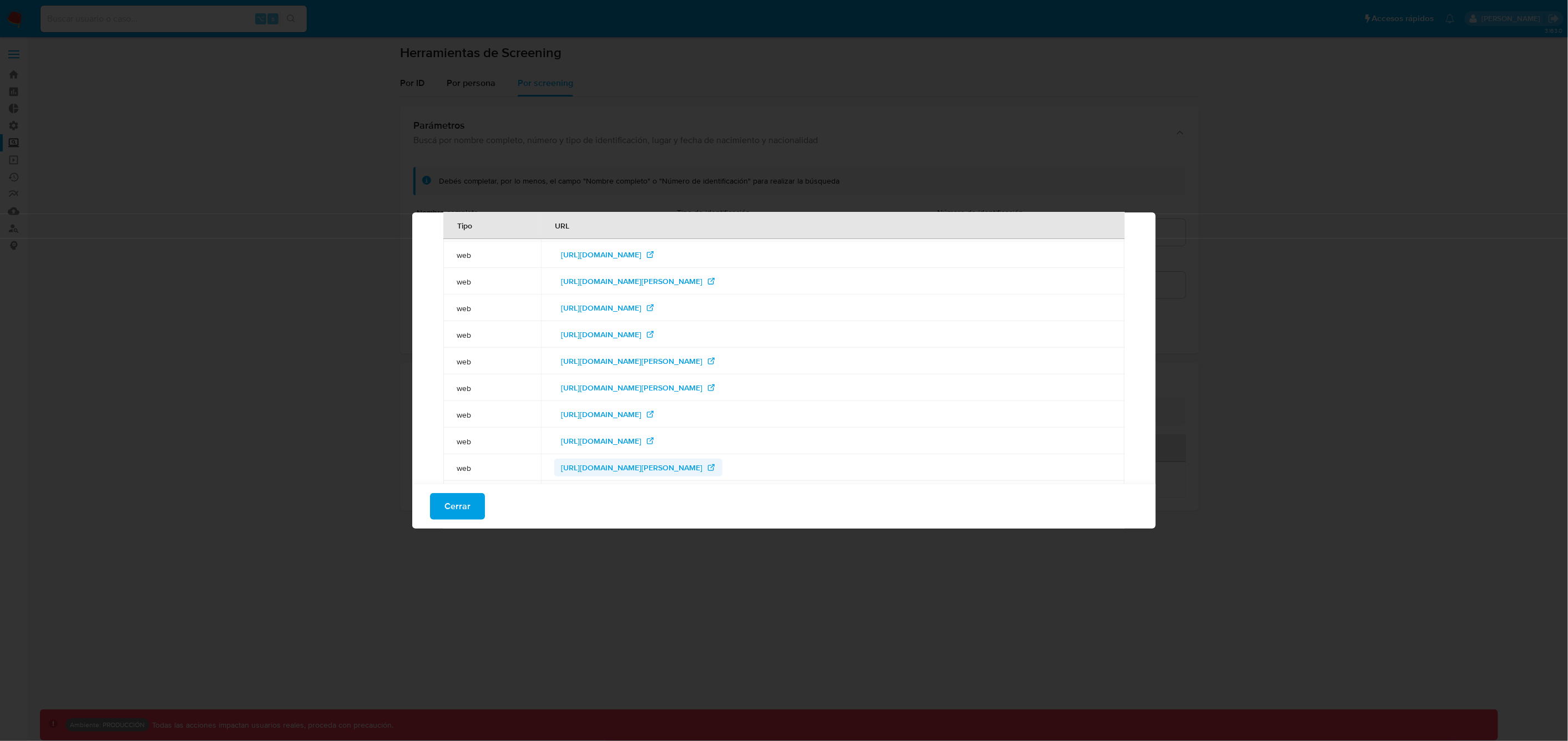
scroll to position [235, 0]
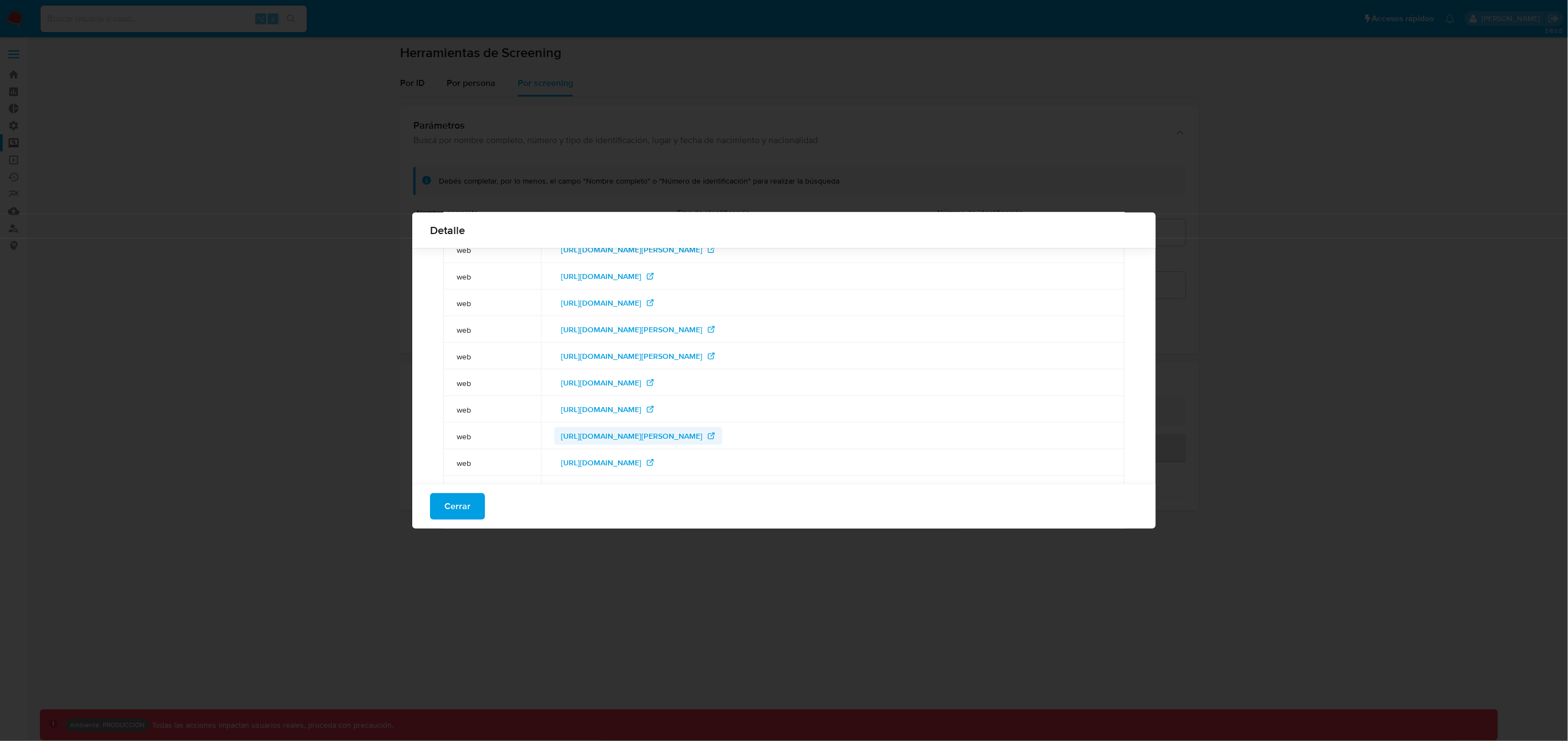
click at [593, 441] on span "[URL][DOMAIN_NAME][PERSON_NAME]" at bounding box center [631, 436] width 141 height 18
click at [636, 304] on span "[URL][DOMAIN_NAME]" at bounding box center [601, 303] width 81 height 18
